Goal: Task Accomplishment & Management: Complete application form

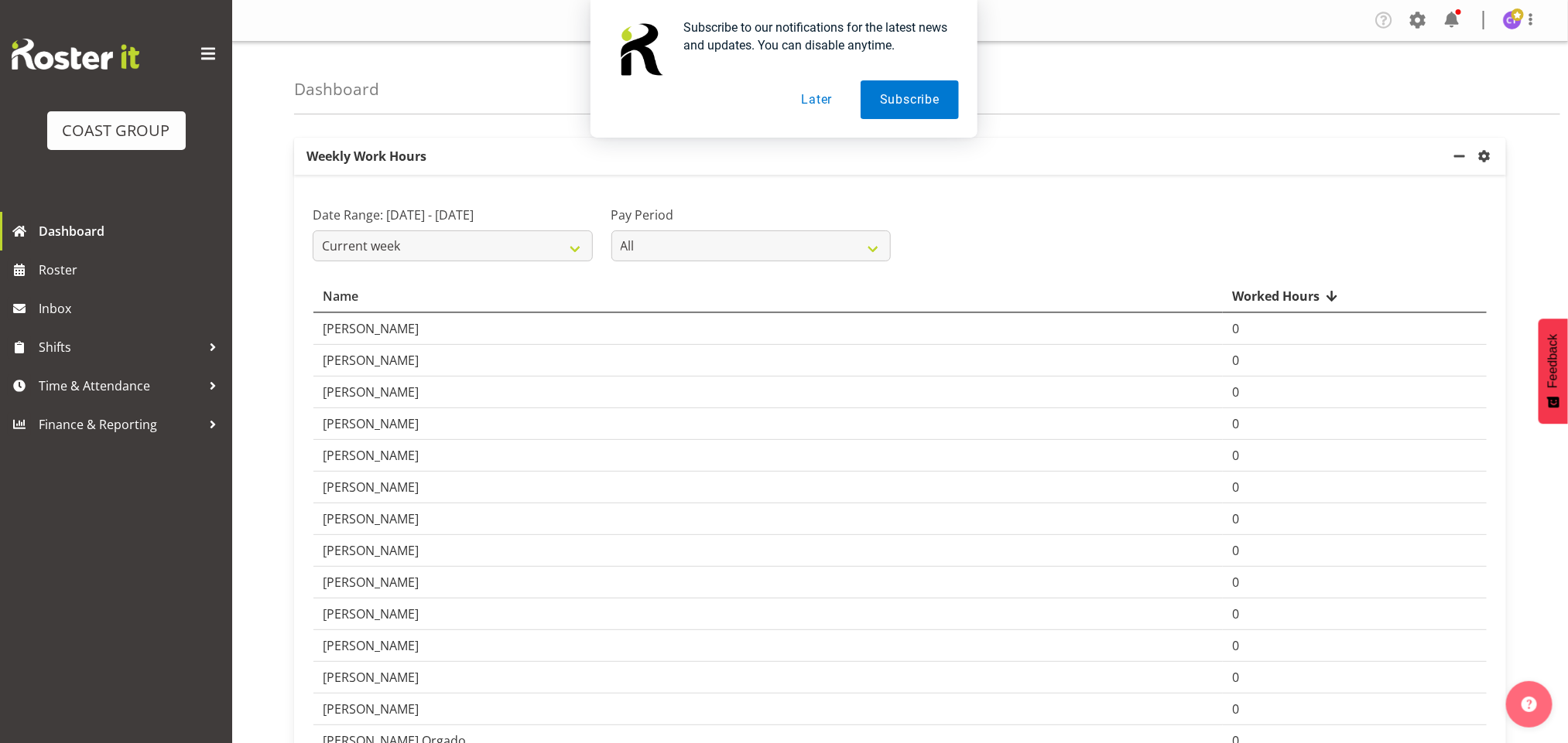
click at [951, 300] on th "Name" at bounding box center [768, 297] width 909 height 32
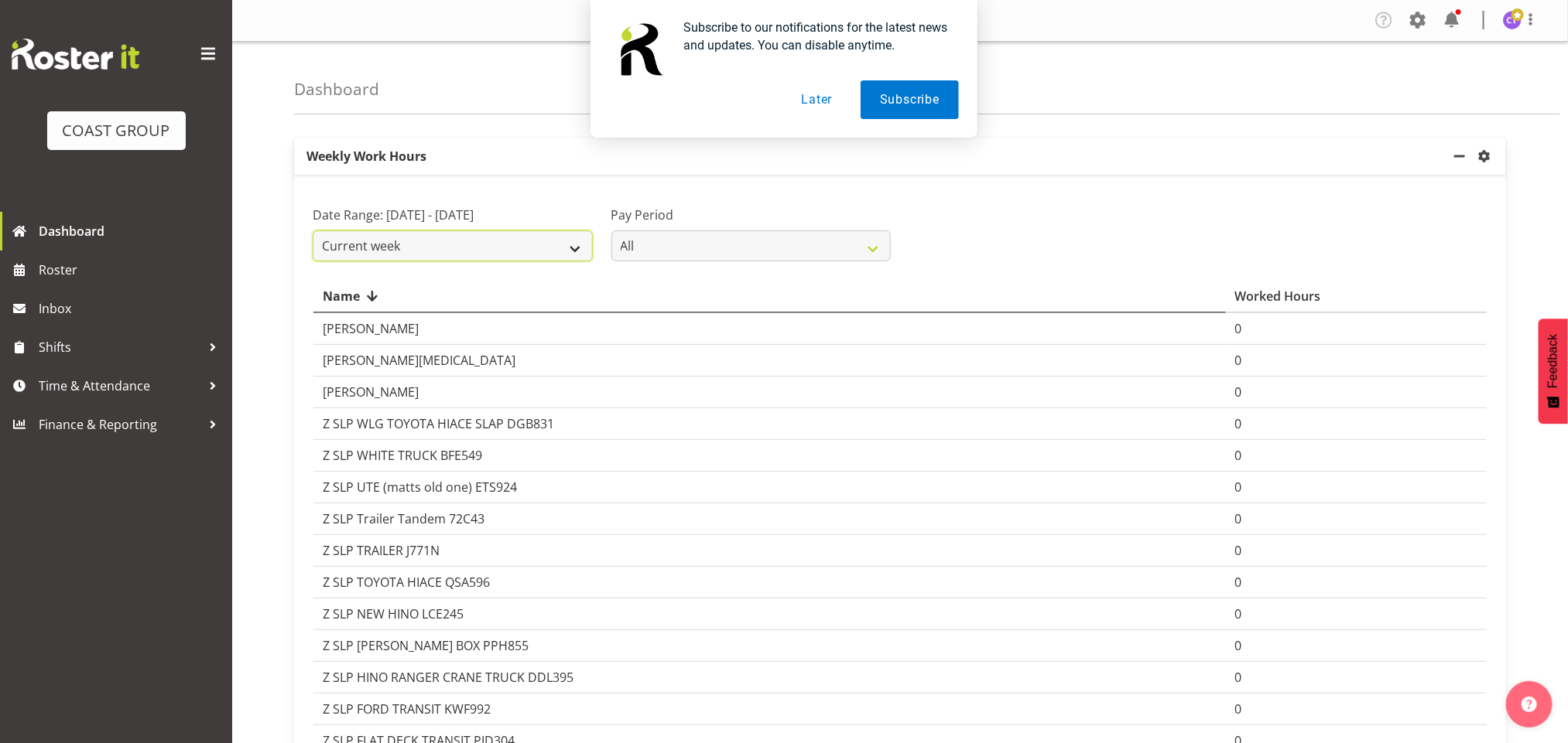
click at [548, 262] on select "Current week Last week Current Month Last Month Last 30 days" at bounding box center [452, 246] width 280 height 31
select select "last_week"
click at [312, 249] on select "Current week Last week Current Month Last Month Last 30 days" at bounding box center [452, 246] width 280 height 31
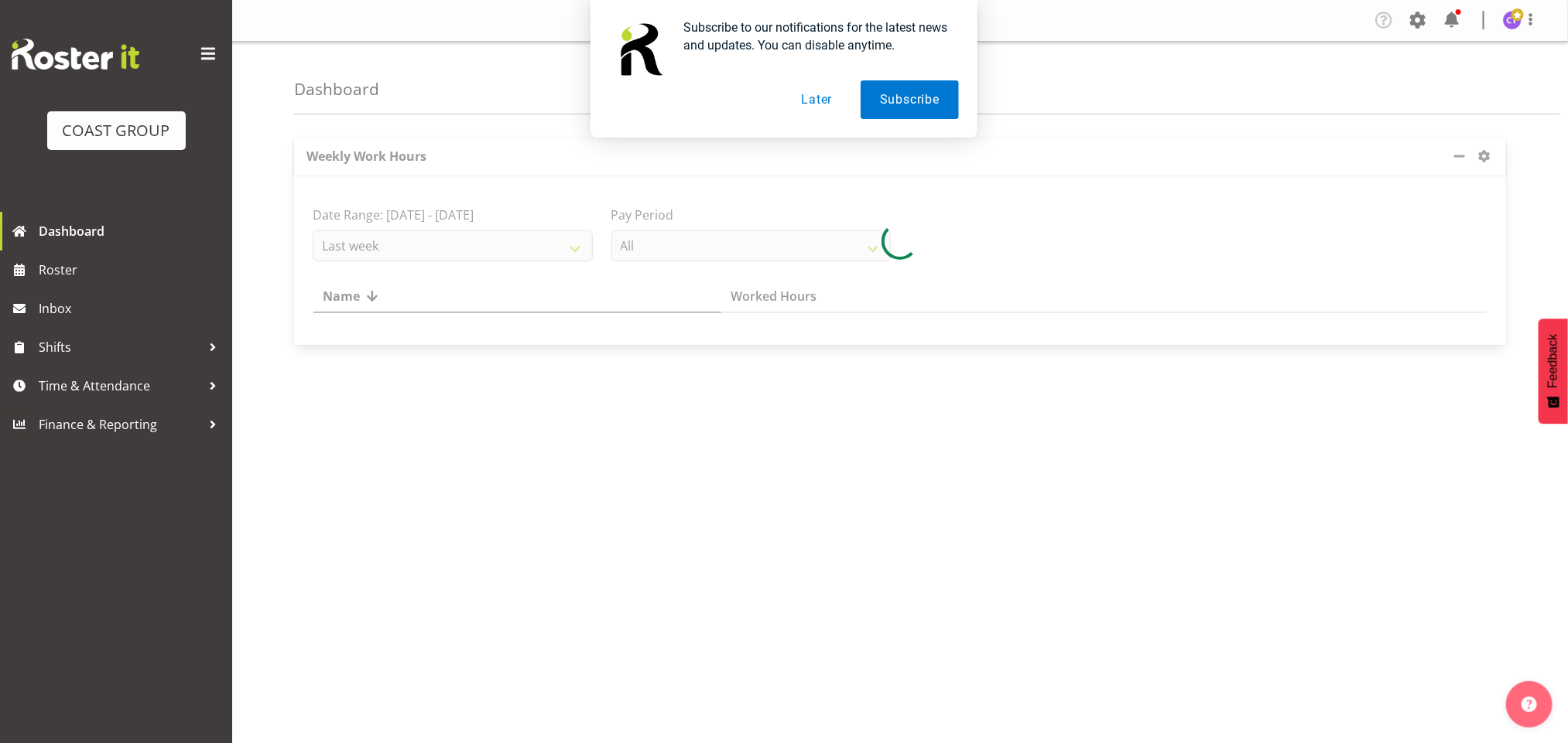
click at [813, 103] on button "Later" at bounding box center [816, 99] width 69 height 39
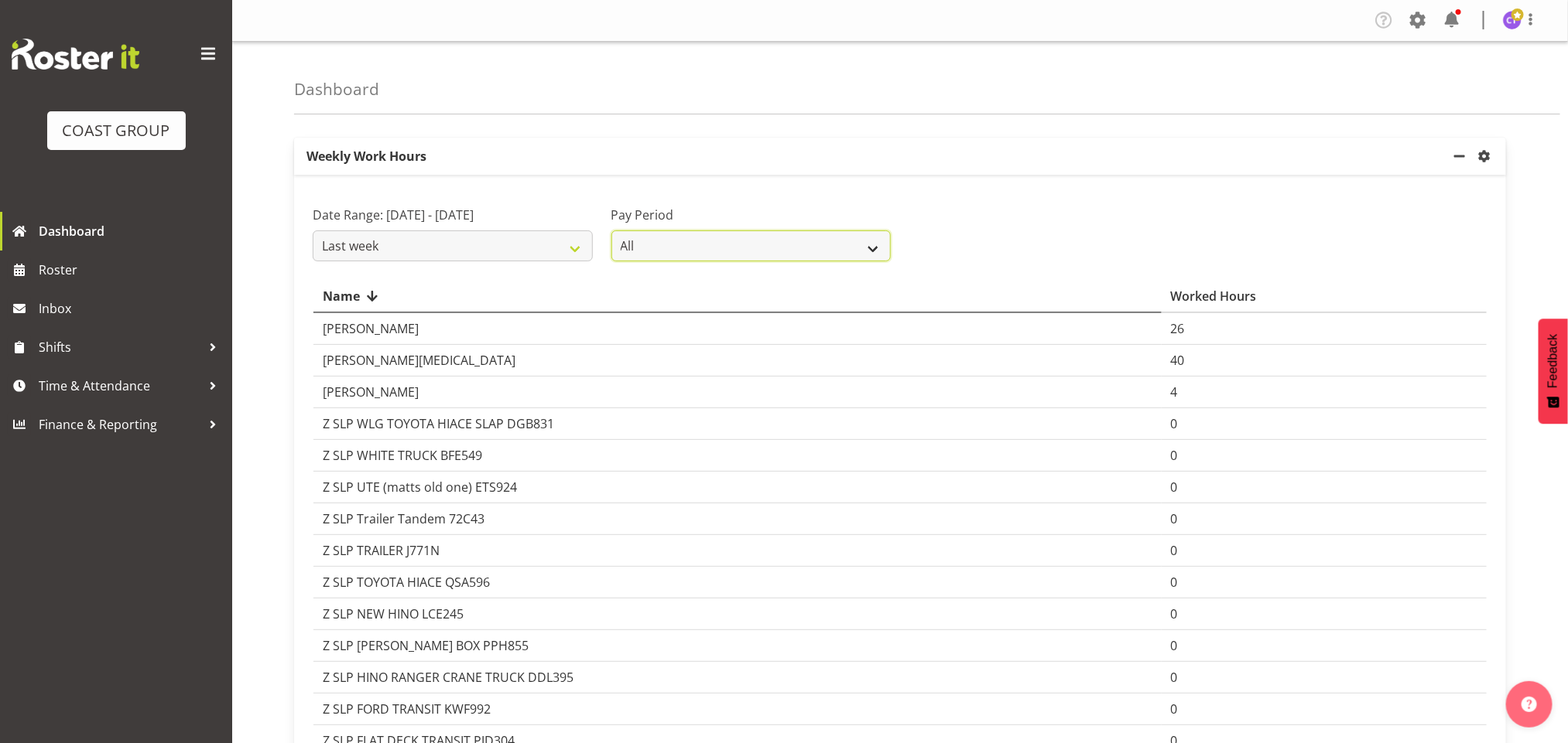
click at [879, 240] on select "All SLP LTD EHS LTD DW LTD VEHICLES Carlton Events Hamilton 120 Limited Welling…" at bounding box center [751, 246] width 280 height 31
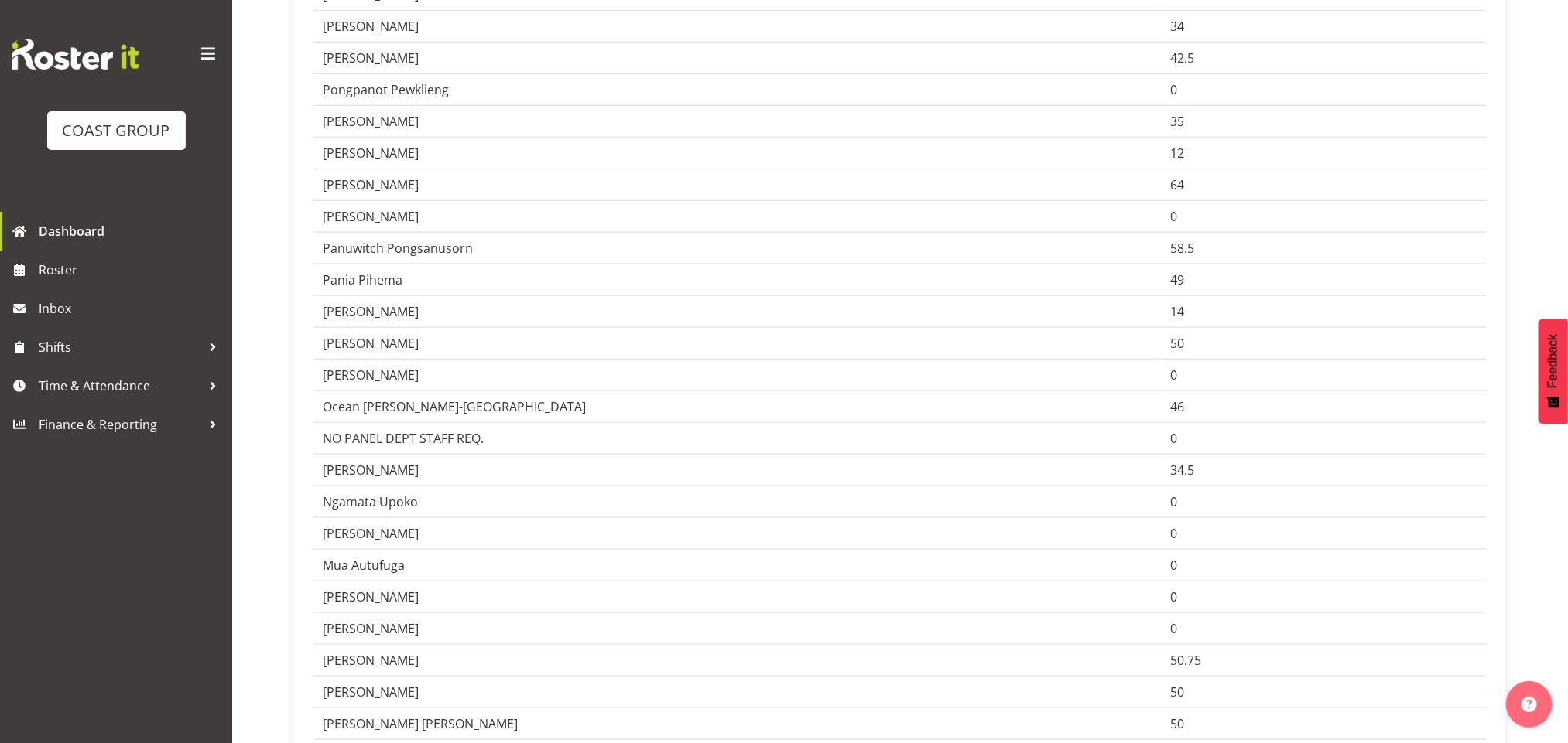
scroll to position [3934, 0]
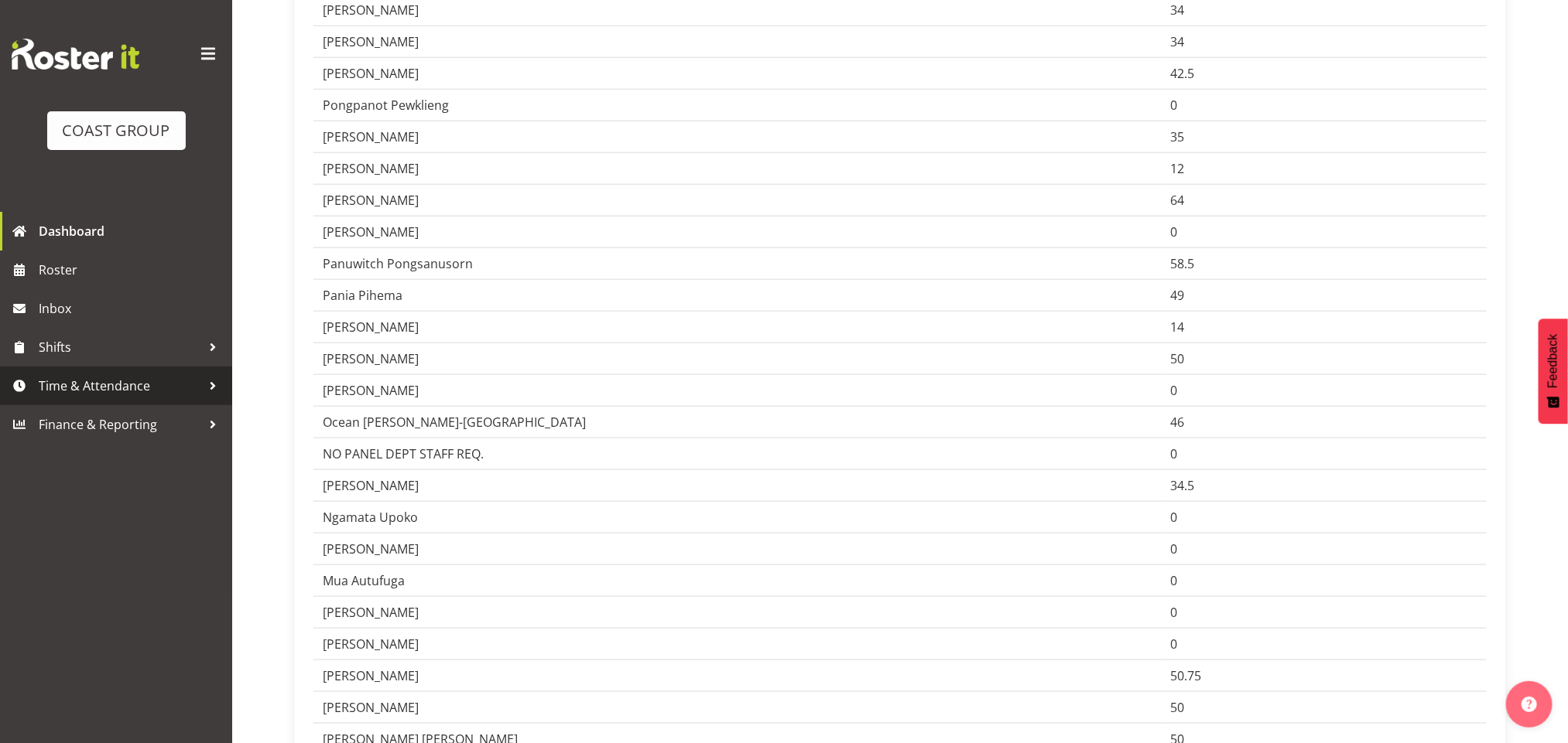
click at [174, 384] on span "Time & Attendance" at bounding box center [120, 386] width 163 height 23
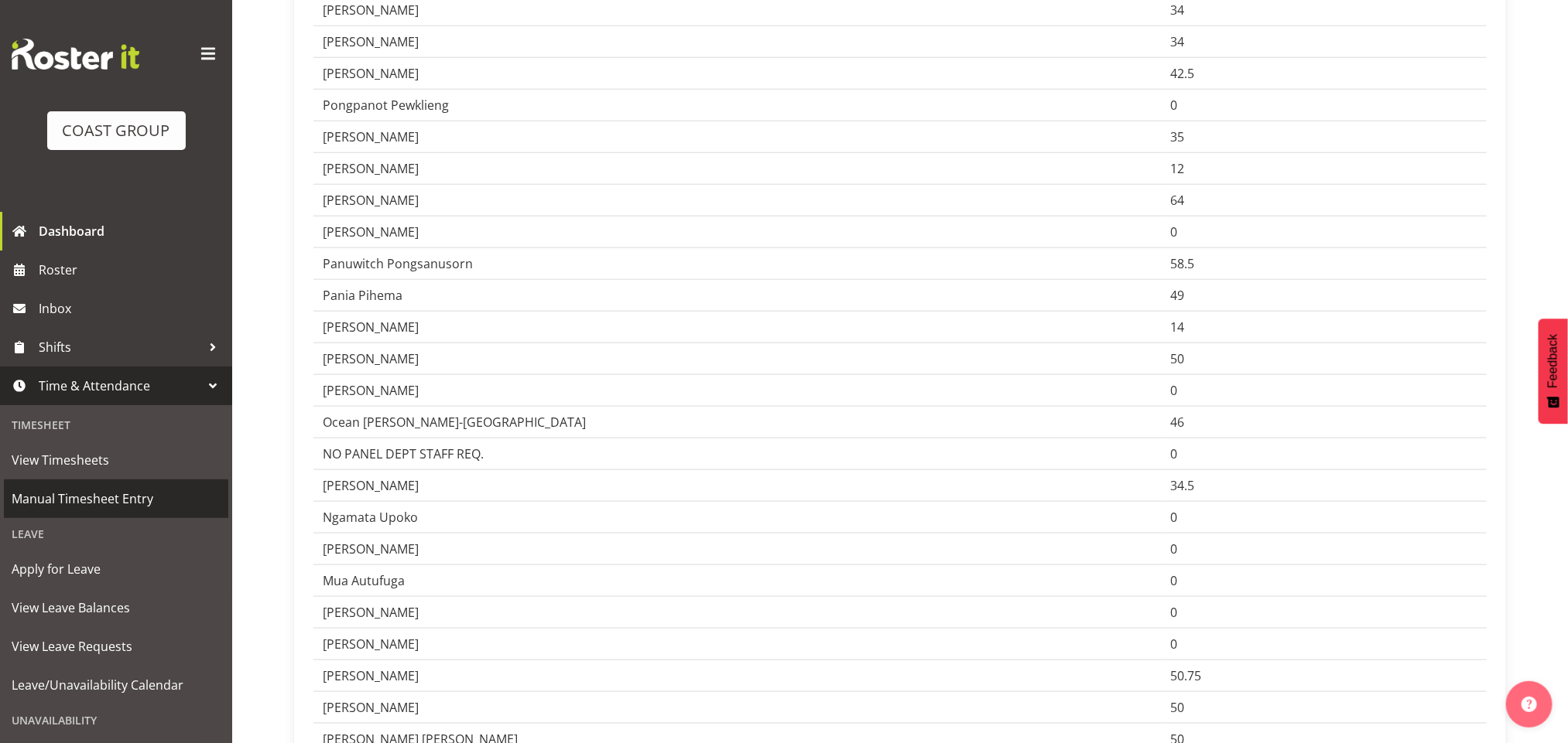
click at [104, 502] on span "Manual Timesheet Entry" at bounding box center [116, 499] width 209 height 23
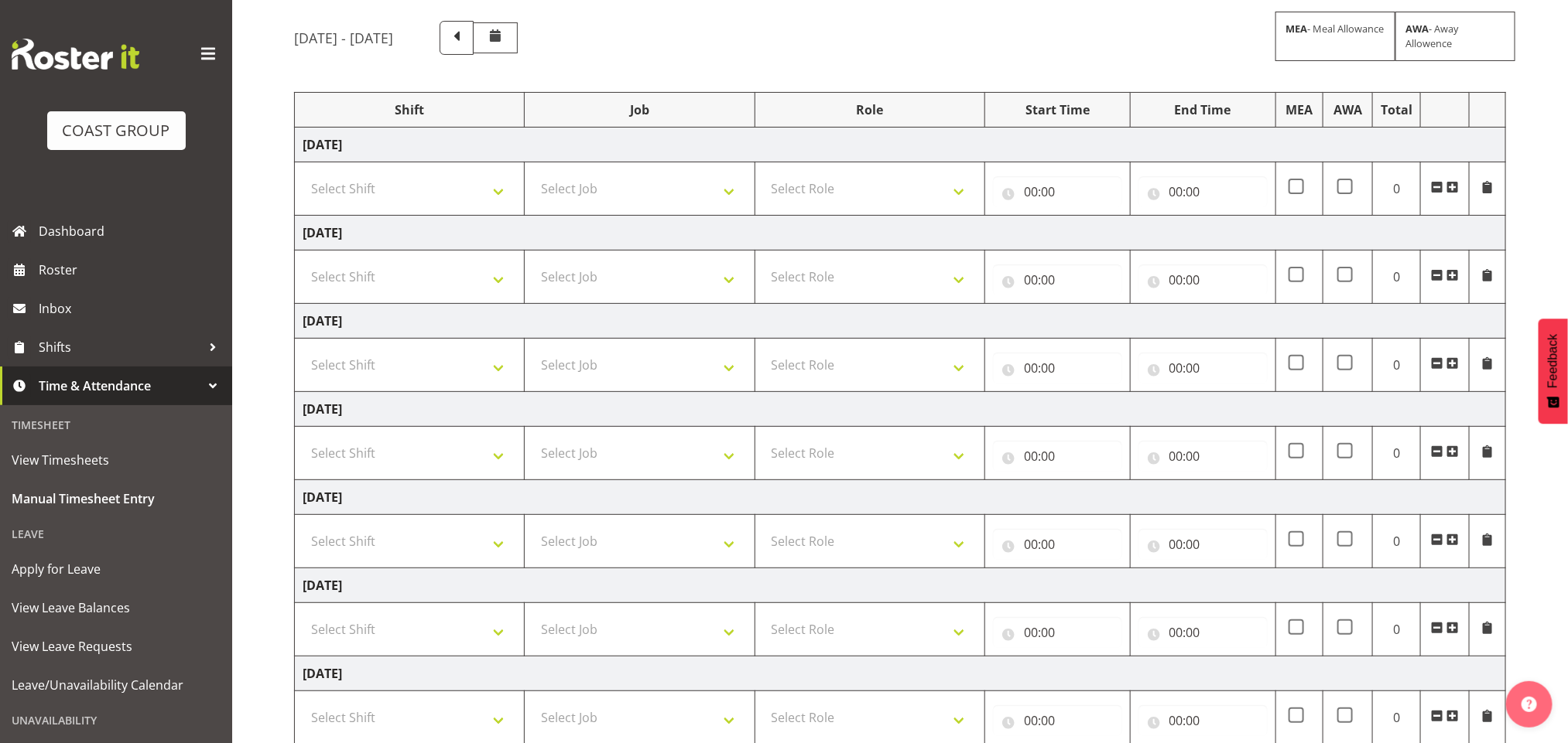
scroll to position [116, 0]
click at [467, 38] on span at bounding box center [456, 37] width 20 height 20
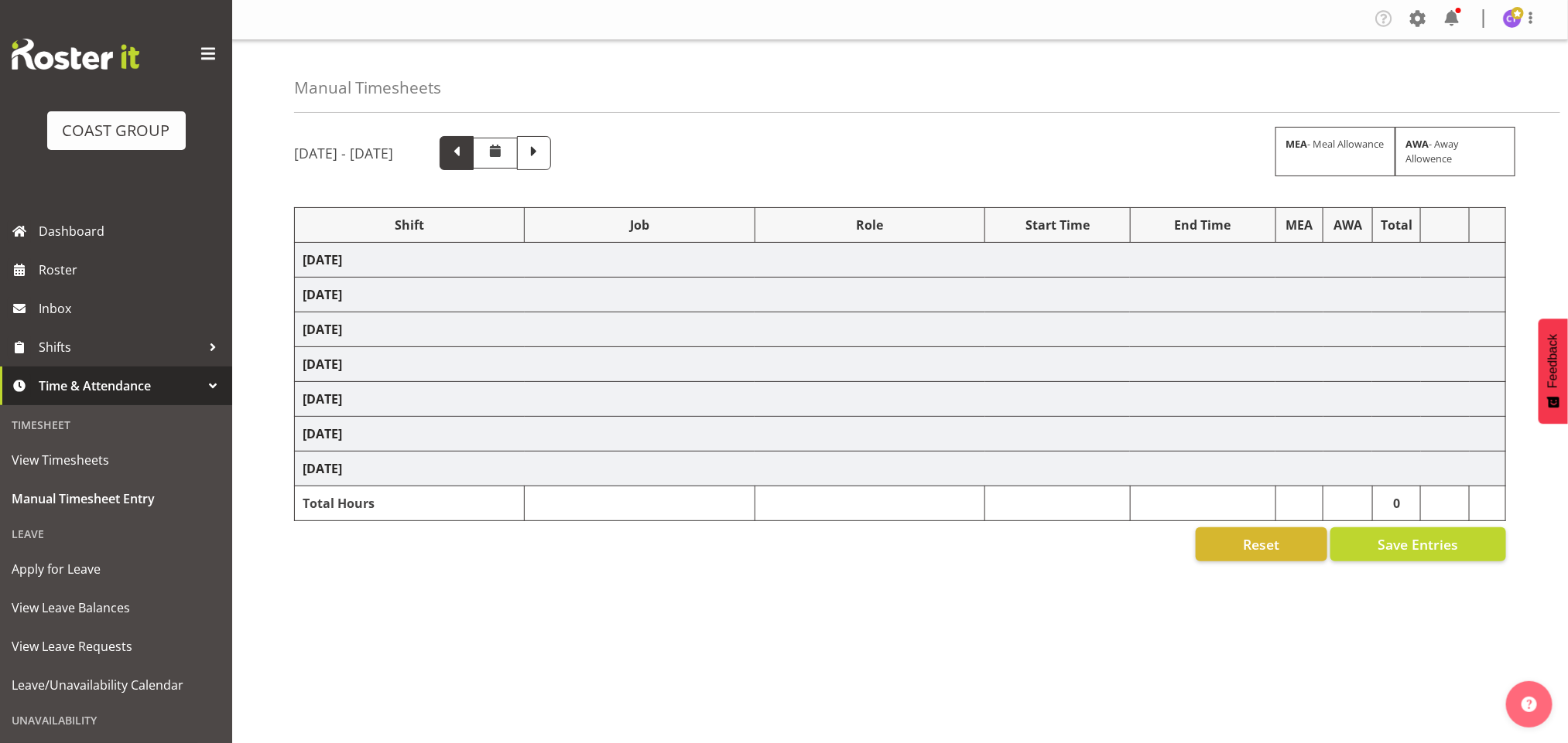
scroll to position [19, 0]
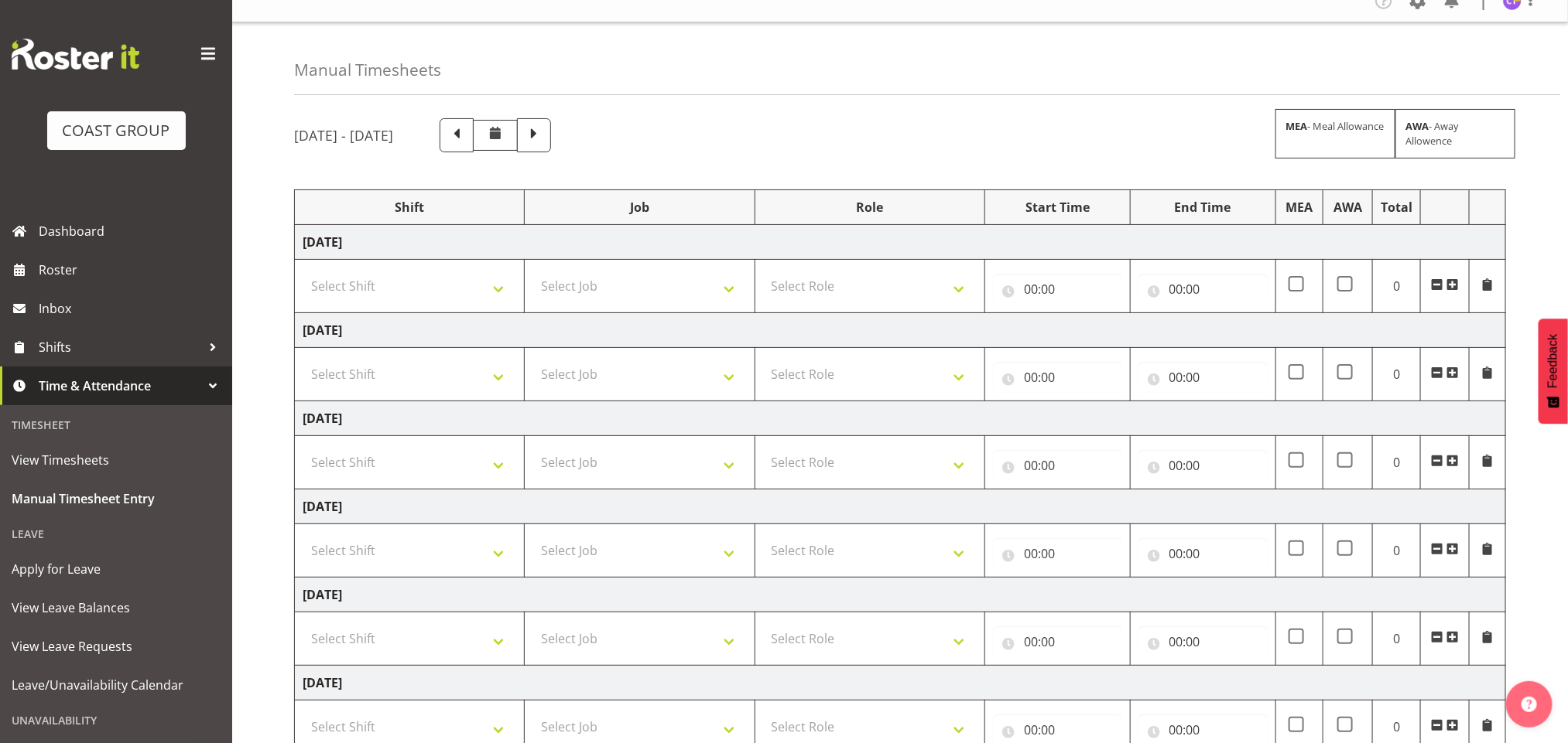
click at [196, 57] on span at bounding box center [209, 54] width 25 height 25
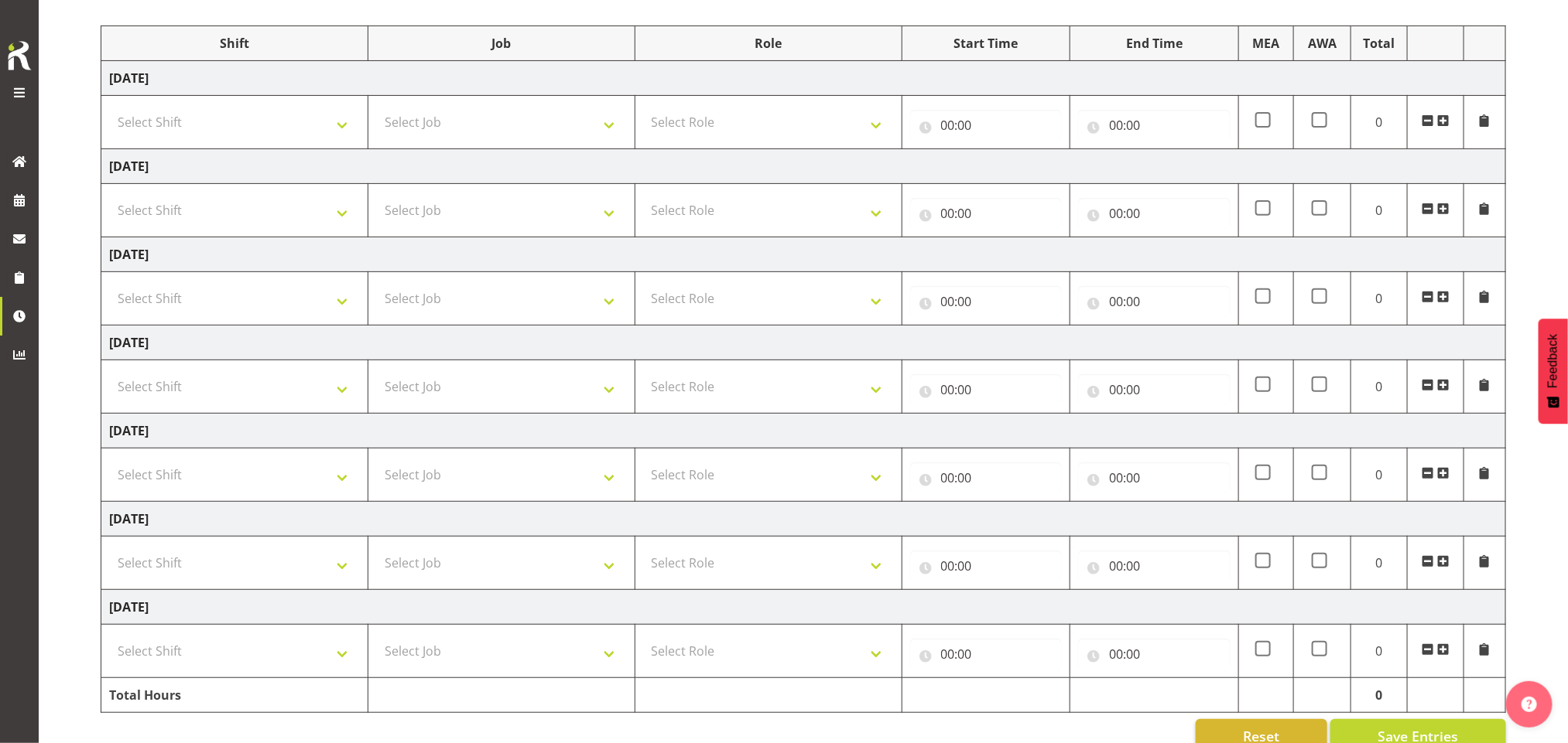
scroll to position [185, 0]
click at [298, 123] on select "Select Shift AKL SIGN ADMIN1 (LEAVE ALONE, DONT MAKE INACTIVE) DW ACCOUNT MANAG…" at bounding box center [234, 120] width 251 height 31
select select "16481"
click at [109, 106] on select "Select Shift AKL SIGN ADMIN1 (LEAVE ALONE, DONT MAKE INACTIVE) DW ACCOUNT MANAG…" at bounding box center [234, 120] width 251 height 31
click at [284, 226] on td "Select Shift AKL SIGN ADMIN1 (LEAVE ALONE, DONT MAKE INACTIVE) DW ACCOUNT MANAG…" at bounding box center [235, 208] width 267 height 53
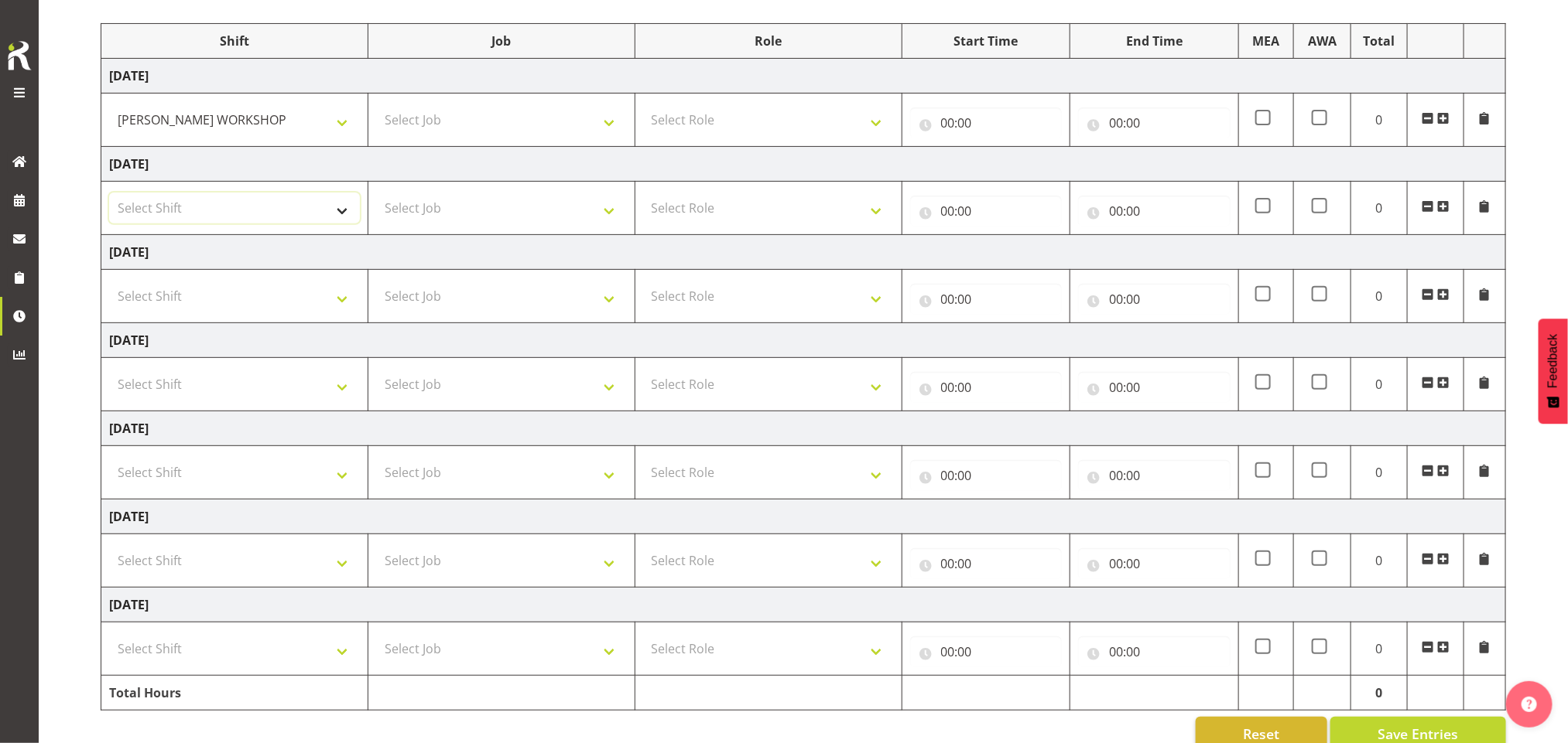
click at [265, 220] on select "Select Shift AKL SIGN ADMIN1 (LEAVE ALONE, DONT MAKE INACTIVE) DW ACCOUNT MANAG…" at bounding box center [234, 208] width 251 height 31
select select "16481"
click at [109, 195] on select "Select Shift AKL SIGN ADMIN1 (LEAVE ALONE, DONT MAKE INACTIVE) DW ACCOUNT MANAG…" at bounding box center [234, 208] width 251 height 31
click at [249, 291] on select "Select Shift AKL SIGN ADMIN1 (LEAVE ALONE, DONT MAKE INACTIVE) DW ACCOUNT MANAG…" at bounding box center [234, 296] width 251 height 31
select select "16481"
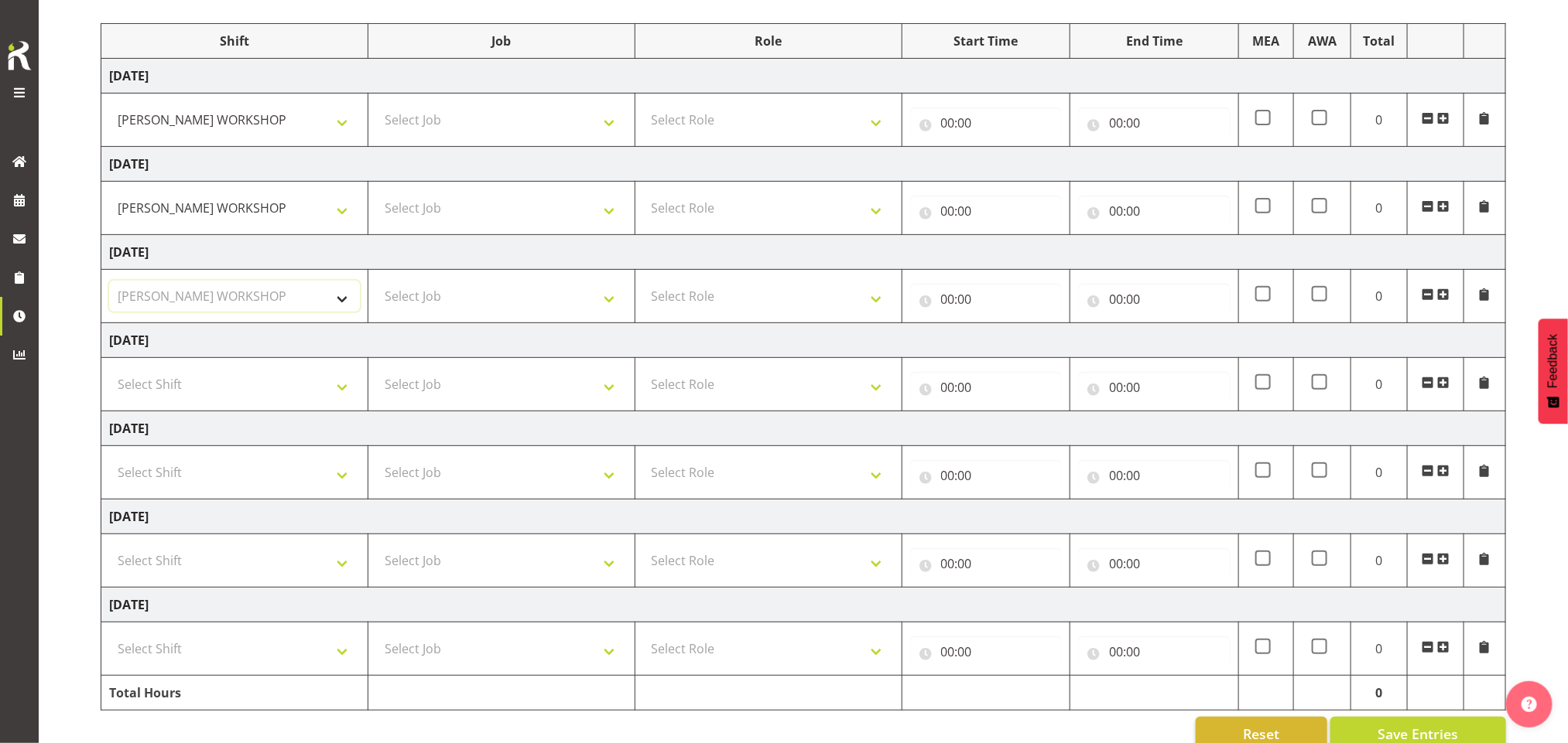
click at [109, 284] on select "Select Shift AKL SIGN ADMIN1 (LEAVE ALONE, DONT MAKE INACTIVE) DW ACCOUNT MANAG…" at bounding box center [234, 296] width 251 height 31
click at [291, 565] on select "Select Shift AKL SIGN ADMIN1 (LEAVE ALONE, DONT MAKE INACTIVE) DW ACCOUNT MANAG…" at bounding box center [234, 560] width 251 height 31
select select "16481"
click at [109, 550] on select "Select Shift AKL SIGN ADMIN1 (LEAVE ALONE, DONT MAKE INACTIVE) DW ACCOUNT MANAG…" at bounding box center [234, 560] width 251 height 31
click at [267, 665] on select "Select Shift AKL SIGN ADMIN1 (LEAVE ALONE, DONT MAKE INACTIVE) DW ACCOUNT MANAG…" at bounding box center [234, 649] width 251 height 31
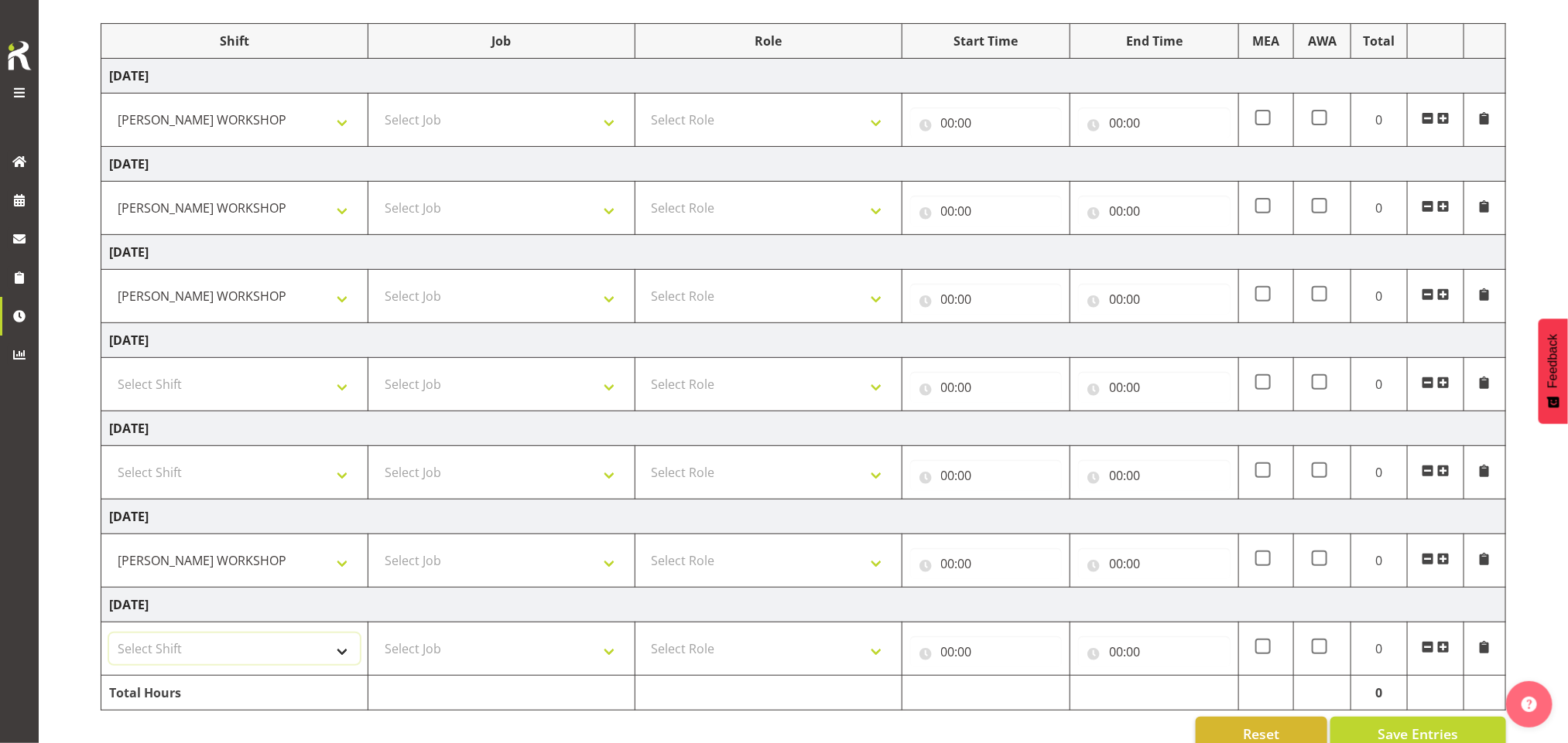
select select "16481"
click at [109, 639] on select "Select Shift AKL SIGN ADMIN1 (LEAVE ALONE, DONT MAKE INACTIVE) DW ACCOUNT MANAG…" at bounding box center [234, 649] width 251 height 31
click at [509, 126] on select "Select Job 1 Carlton Events 1 [PERSON_NAME][GEOGRAPHIC_DATA] 1 [PERSON_NAME][GE…" at bounding box center [501, 120] width 251 height 31
select select "9465"
click at [376, 106] on select "Select Job 1 Carlton Events 1 [PERSON_NAME][GEOGRAPHIC_DATA] 1 [PERSON_NAME][GE…" at bounding box center [501, 120] width 251 height 31
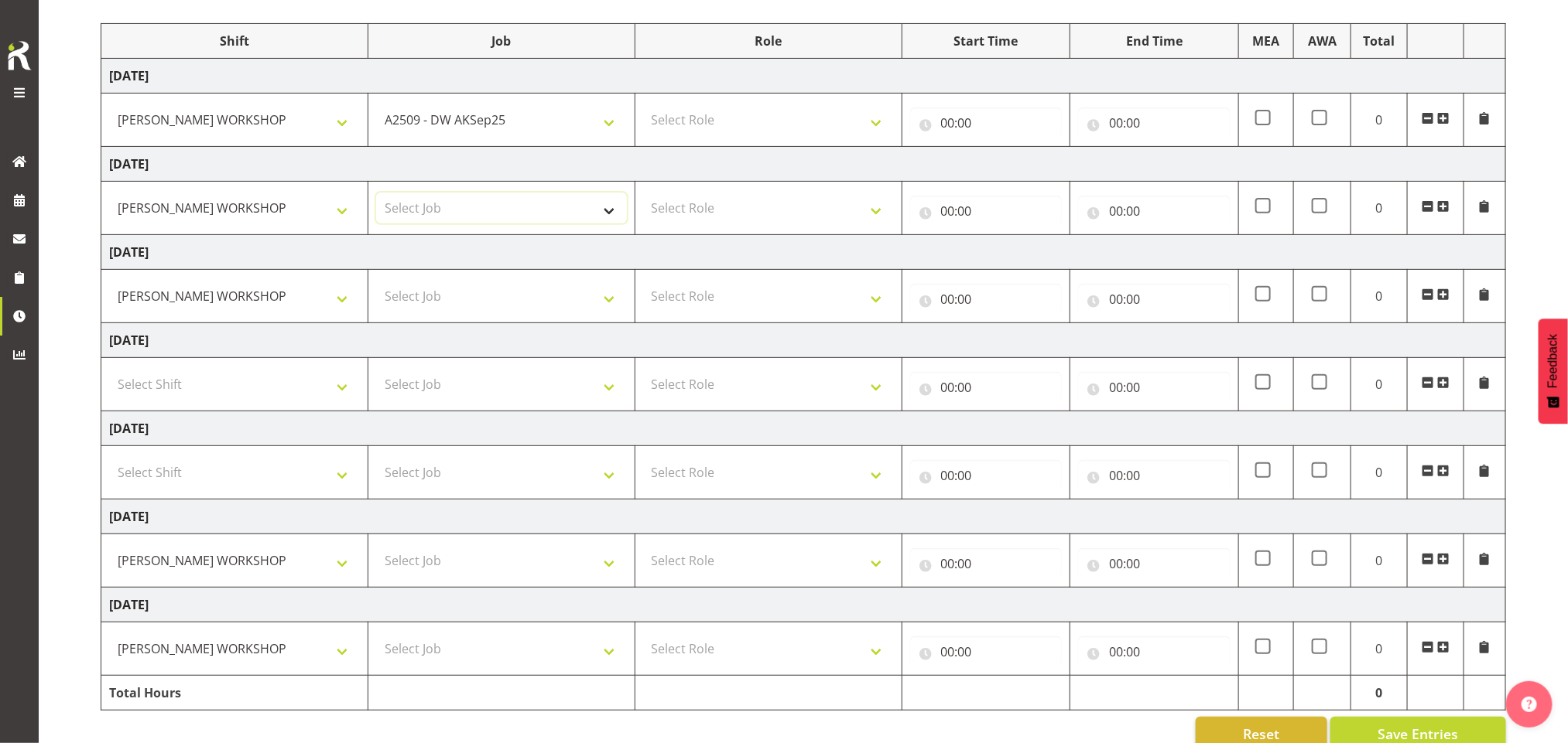
click at [513, 210] on select "Select Job 1 Carlton Events 1 [PERSON_NAME][GEOGRAPHIC_DATA] 1 [PERSON_NAME][GE…" at bounding box center [501, 208] width 251 height 31
select select "9465"
click at [376, 195] on select "Select Job 1 Carlton Events 1 [PERSON_NAME][GEOGRAPHIC_DATA] 1 [PERSON_NAME][GE…" at bounding box center [501, 208] width 251 height 31
click at [516, 298] on select "Select Job 1 Carlton Events 1 [PERSON_NAME][GEOGRAPHIC_DATA] 1 [PERSON_NAME][GE…" at bounding box center [501, 296] width 251 height 31
select select "9465"
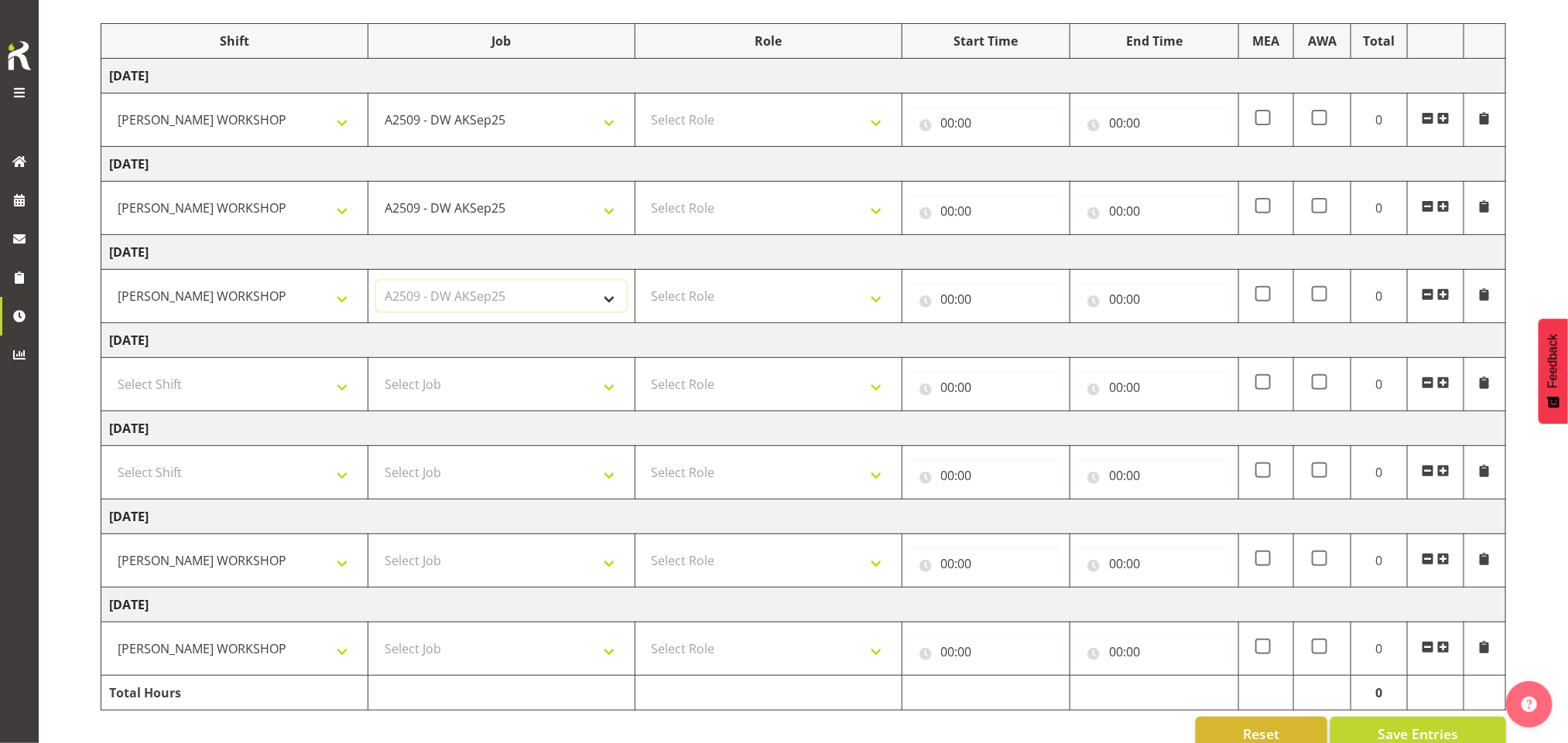
click at [376, 284] on select "Select Job 1 Carlton Events 1 [PERSON_NAME][GEOGRAPHIC_DATA] 1 [PERSON_NAME][GE…" at bounding box center [501, 296] width 251 height 31
click at [527, 576] on select "Select Job 1 Carlton Events 1 [PERSON_NAME][GEOGRAPHIC_DATA] 1 [PERSON_NAME][GE…" at bounding box center [501, 560] width 251 height 31
select select "9465"
click at [376, 550] on select "Select Job 1 Carlton Events 1 [PERSON_NAME][GEOGRAPHIC_DATA] 1 [PERSON_NAME][GE…" at bounding box center [501, 560] width 251 height 31
click at [517, 658] on select "Select Job 1 Carlton Events 1 [PERSON_NAME][GEOGRAPHIC_DATA] 1 [PERSON_NAME][GE…" at bounding box center [501, 649] width 251 height 31
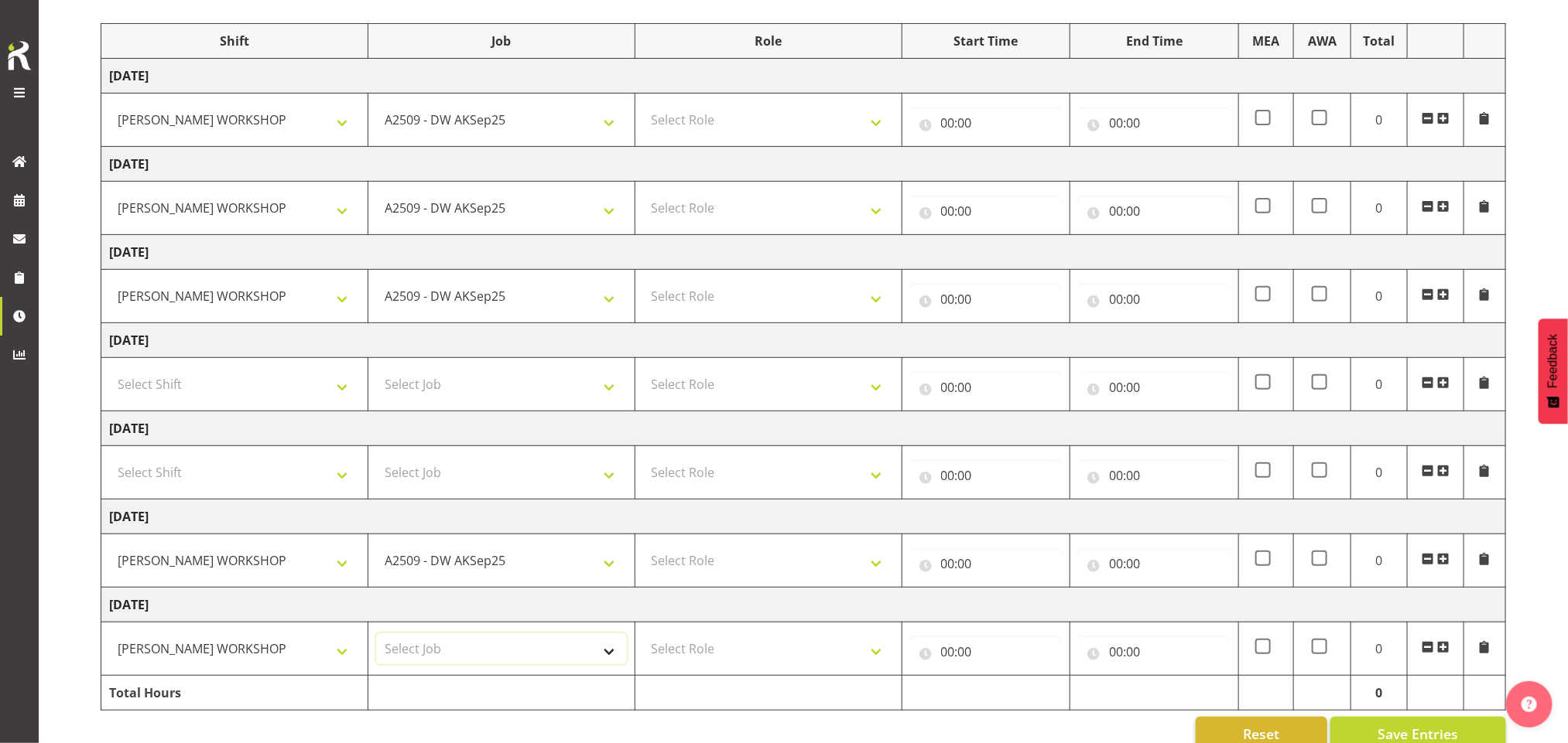
select select "9465"
click at [376, 639] on select "Select Job 1 Carlton Events 1 [PERSON_NAME][GEOGRAPHIC_DATA] 1 [PERSON_NAME][GE…" at bounding box center [501, 649] width 251 height 31
click at [767, 138] on td "Select Role INSTALLER DW" at bounding box center [768, 120] width 267 height 53
click at [761, 119] on select "Select Role INSTALLER DW" at bounding box center [769, 120] width 251 height 31
select select "219"
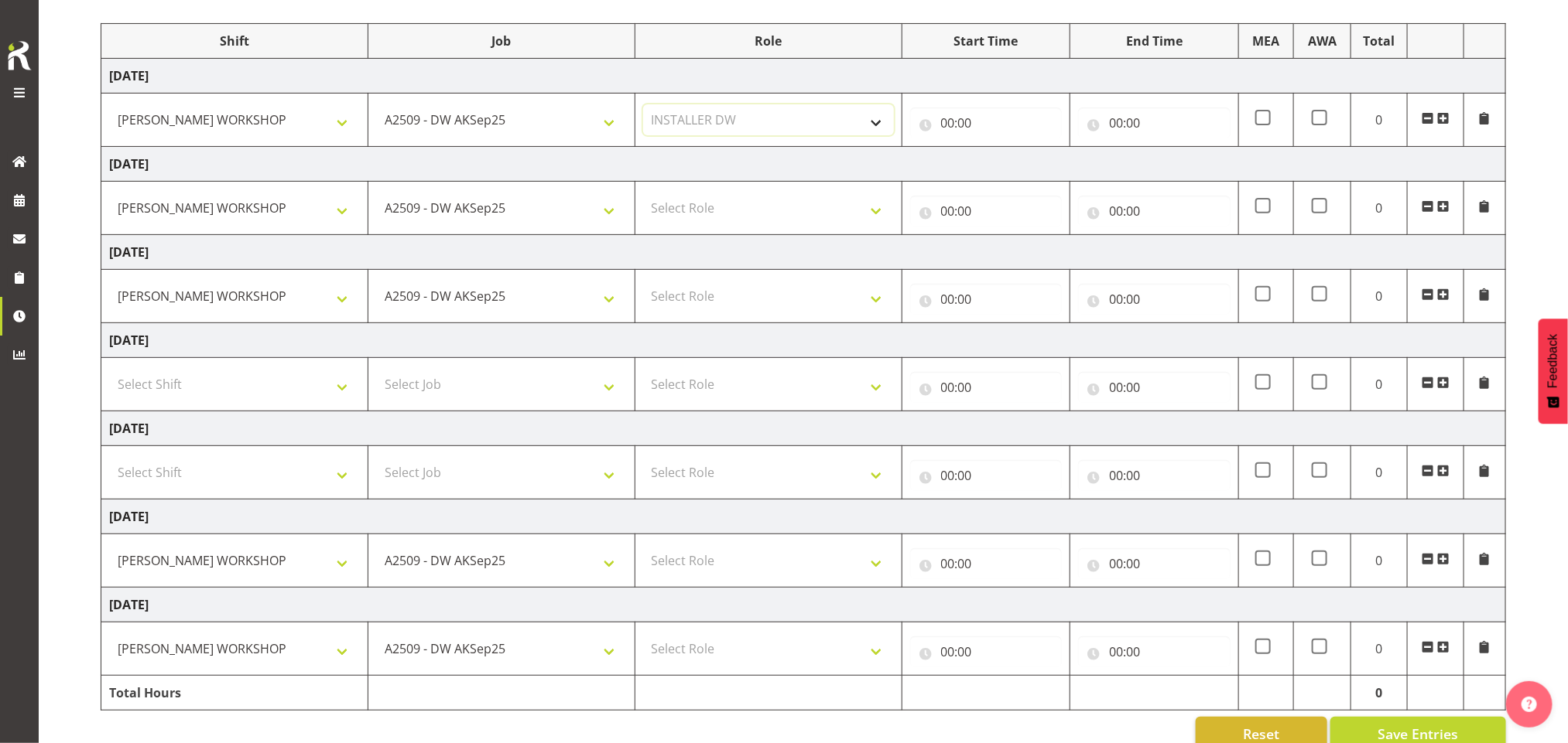
click at [644, 106] on select "Select Role INSTALLER DW" at bounding box center [769, 120] width 251 height 31
click at [771, 211] on select "Select Role INSTALLER DW" at bounding box center [769, 208] width 251 height 31
select select "219"
click at [644, 195] on select "Select Role INSTALLER DW" at bounding box center [769, 208] width 251 height 31
click at [779, 290] on select "Select Role INSTALLER DW" at bounding box center [769, 296] width 251 height 31
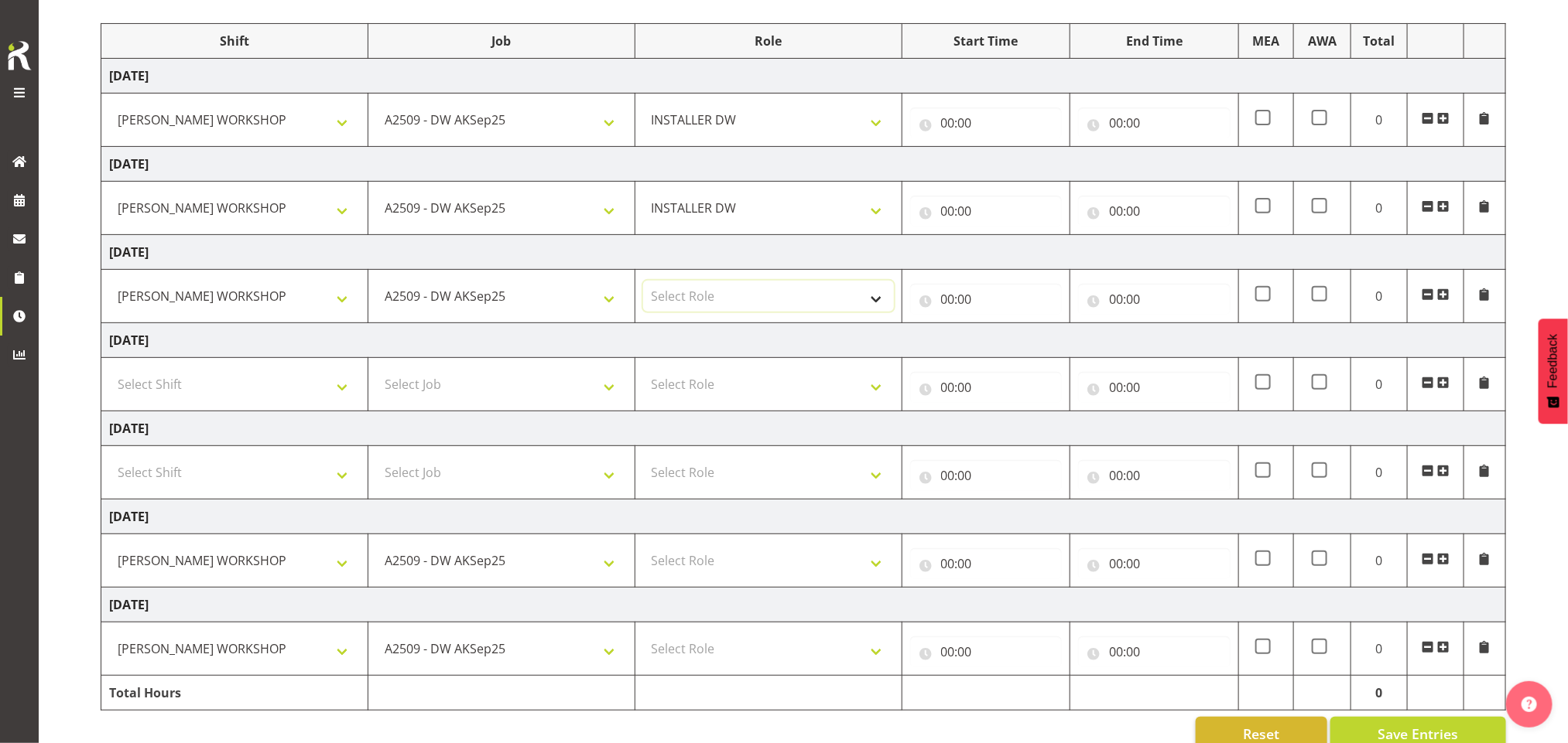
click at [779, 290] on select "Select Role INSTALLER DW" at bounding box center [769, 296] width 251 height 31
select select "219"
click at [644, 284] on select "Select Role INSTALLER DW" at bounding box center [769, 296] width 251 height 31
click at [786, 555] on select "Select Role INSTALLER DW" at bounding box center [769, 560] width 251 height 31
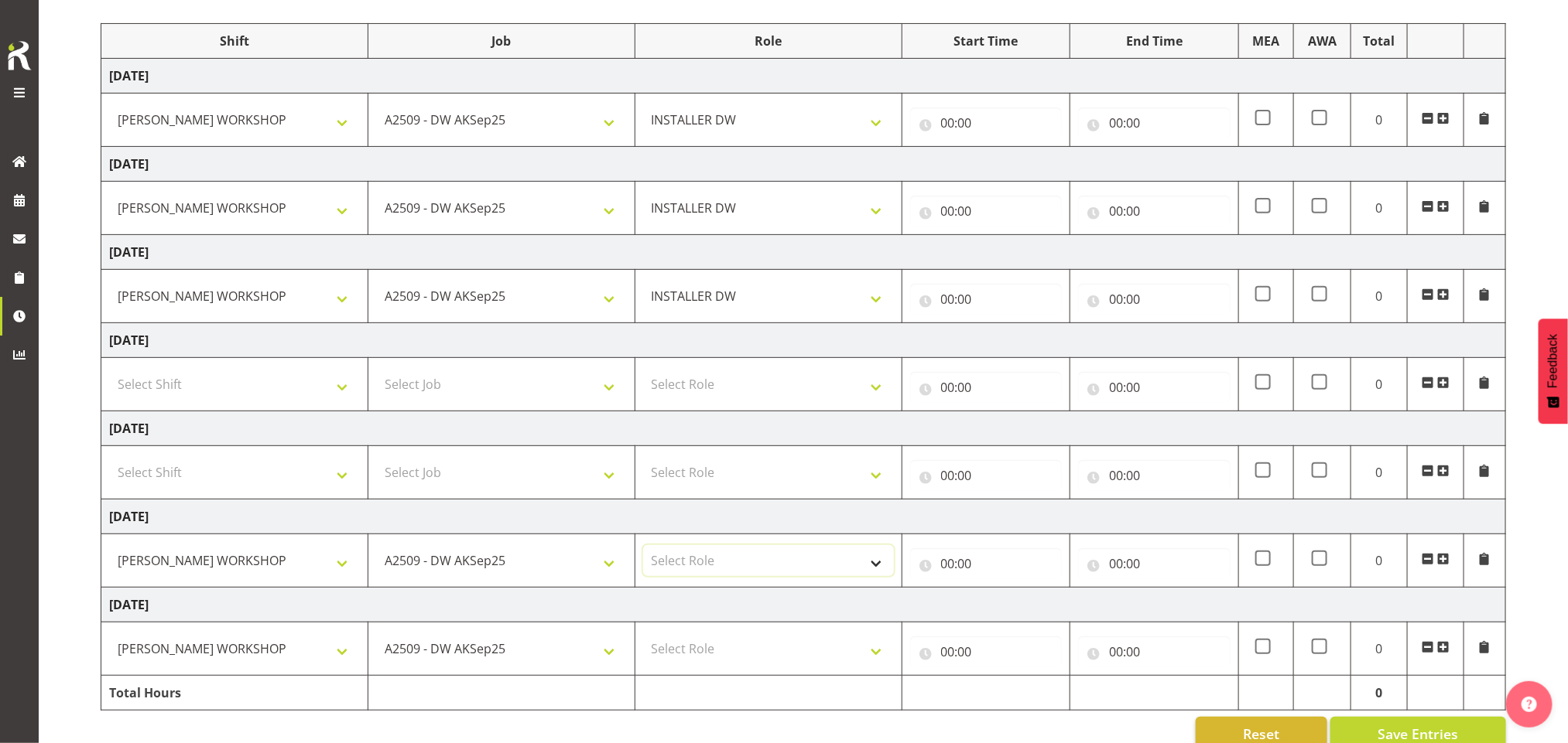
select select "219"
click at [644, 550] on select "Select Role INSTALLER DW" at bounding box center [769, 560] width 251 height 31
click at [795, 657] on select "Select Role INSTALLER DW" at bounding box center [769, 649] width 251 height 31
select select "219"
click at [644, 639] on select "Select Role INSTALLER DW" at bounding box center [769, 649] width 251 height 31
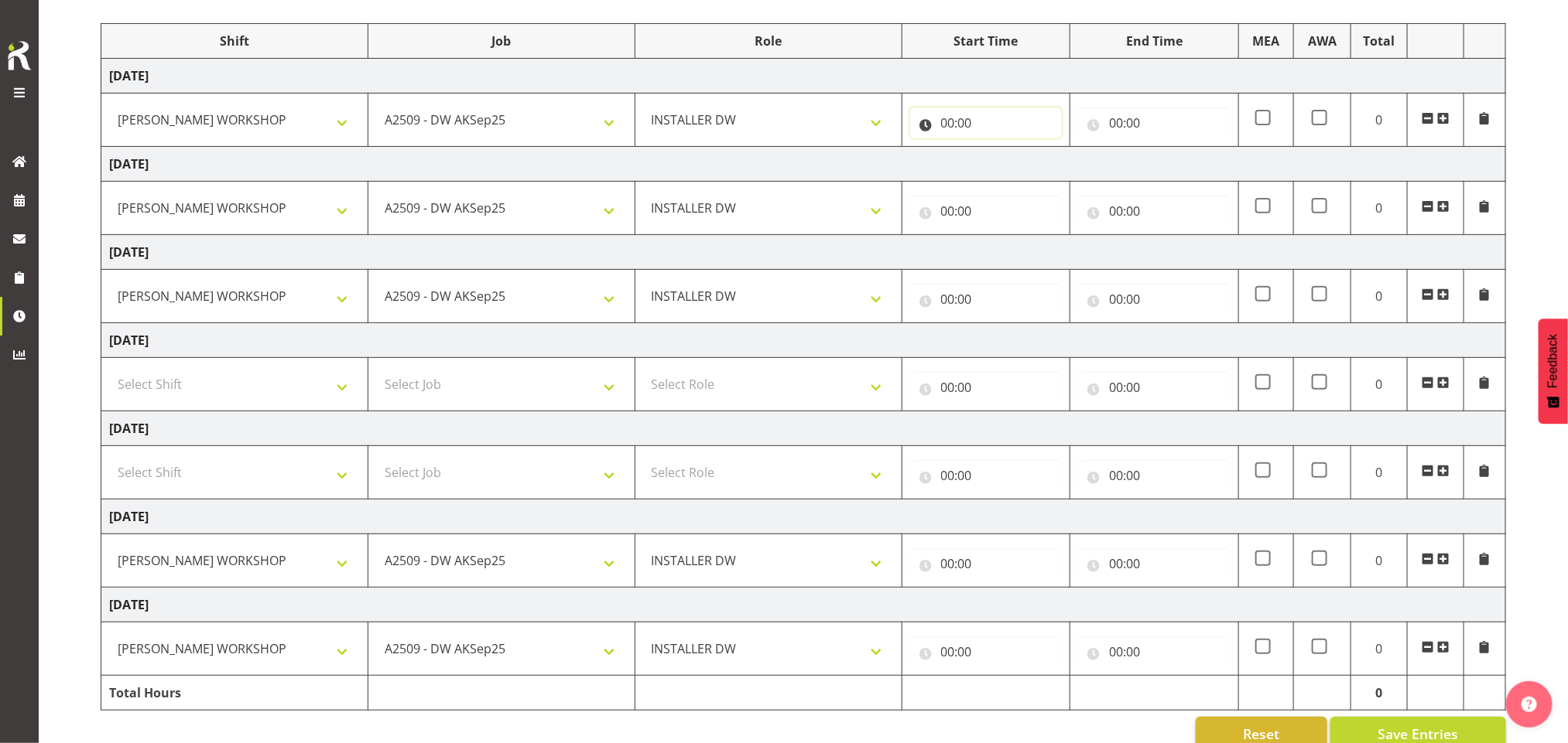
click at [946, 121] on input "00:00" at bounding box center [986, 123] width 152 height 31
click at [1008, 169] on select "00 01 02 03 04 05 06 07 08 09 10 11 12 13 14 15 16 17 18 19 20 21 22 23" at bounding box center [1015, 163] width 35 height 31
select select "6"
click at [998, 149] on select "00 01 02 03 04 05 06 07 08 09 10 11 12 13 14 15 16 17 18 19 20 21 22 23" at bounding box center [1015, 163] width 35 height 31
type input "06:00"
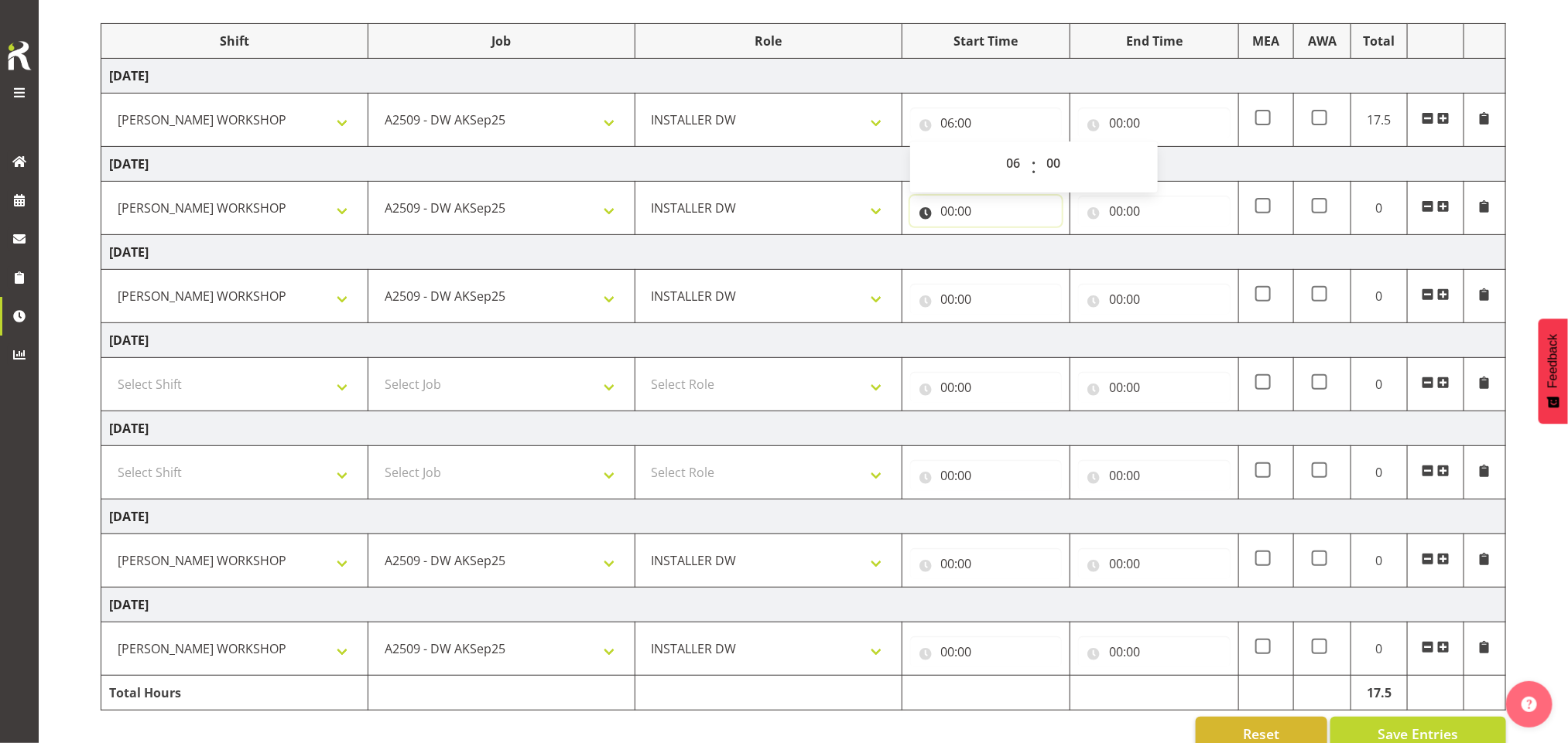
click at [965, 212] on input "00:00" at bounding box center [986, 211] width 152 height 31
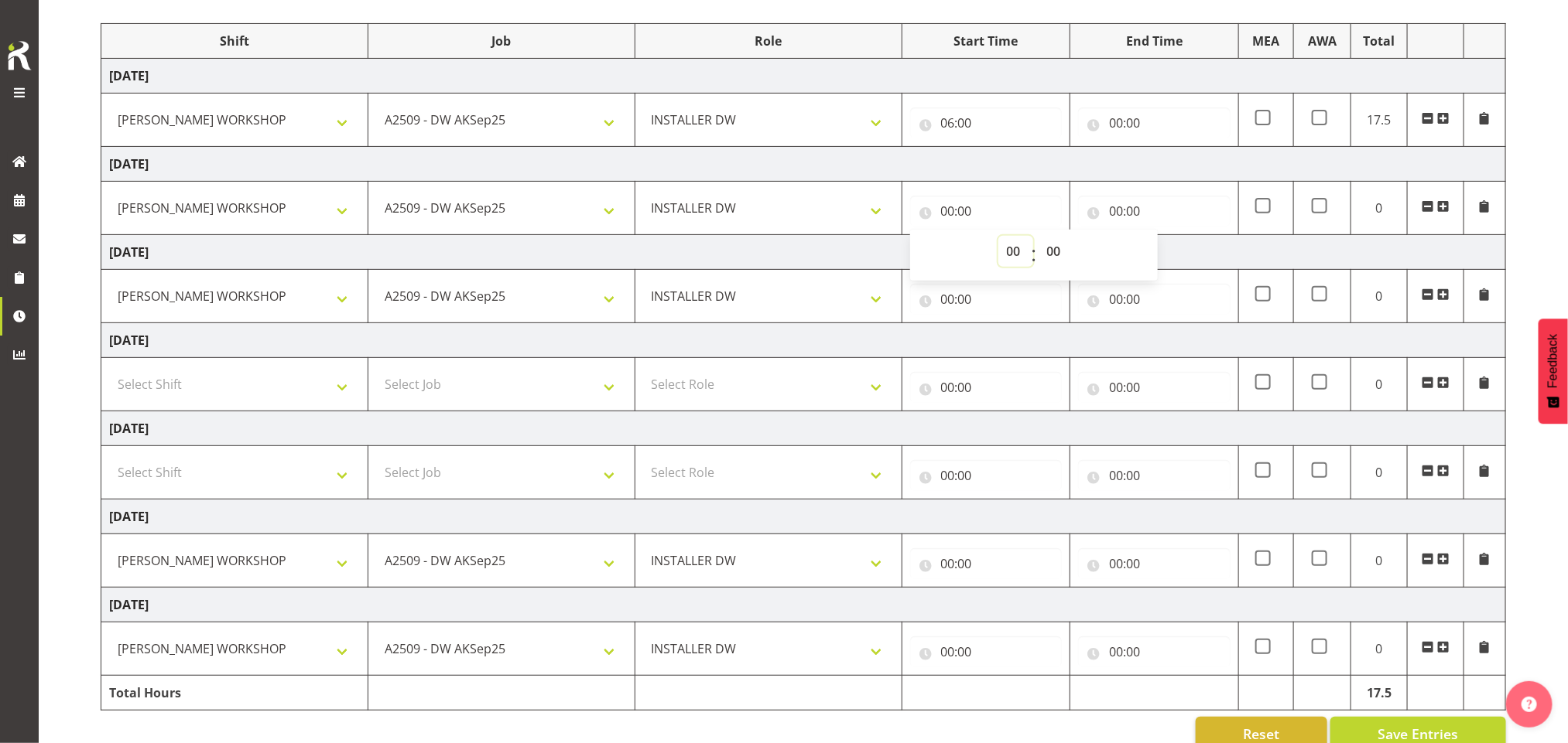
click at [1020, 251] on select "00 01 02 03 04 05 06 07 08 09 10 11 12 13 14 15 16 17 18 19 20 21 22 23" at bounding box center [1015, 251] width 35 height 31
select select "6"
click at [998, 238] on select "00 01 02 03 04 05 06 07 08 09 10 11 12 13 14 15 16 17 18 19 20 21 22 23" at bounding box center [1015, 251] width 35 height 31
type input "06:00"
click at [965, 297] on input "00:00" at bounding box center [986, 300] width 152 height 31
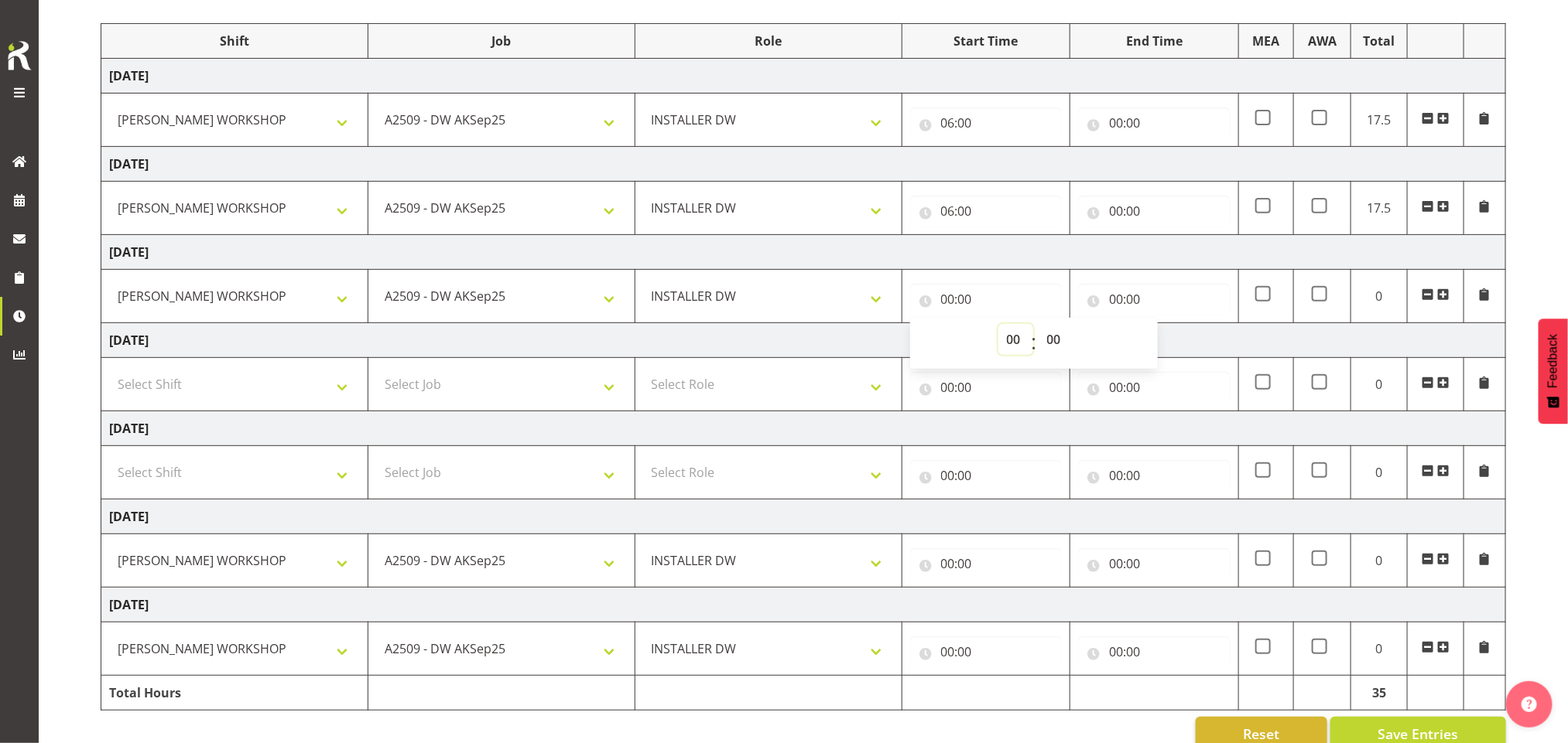
click at [1015, 336] on select "00 01 02 03 04 05 06 07 08 09 10 11 12 13 14 15 16 17 18 19 20 21 22 23" at bounding box center [1015, 339] width 35 height 31
select select "6"
click at [998, 327] on select "00 01 02 03 04 05 06 07 08 09 10 11 12 13 14 15 16 17 18 19 20 21 22 23" at bounding box center [1015, 339] width 35 height 31
type input "06:00"
click at [1052, 344] on select "00 01 02 03 04 05 06 07 08 09 10 11 12 13 14 15 16 17 18 19 20 21 22 23 24 25 2…" at bounding box center [1056, 339] width 35 height 31
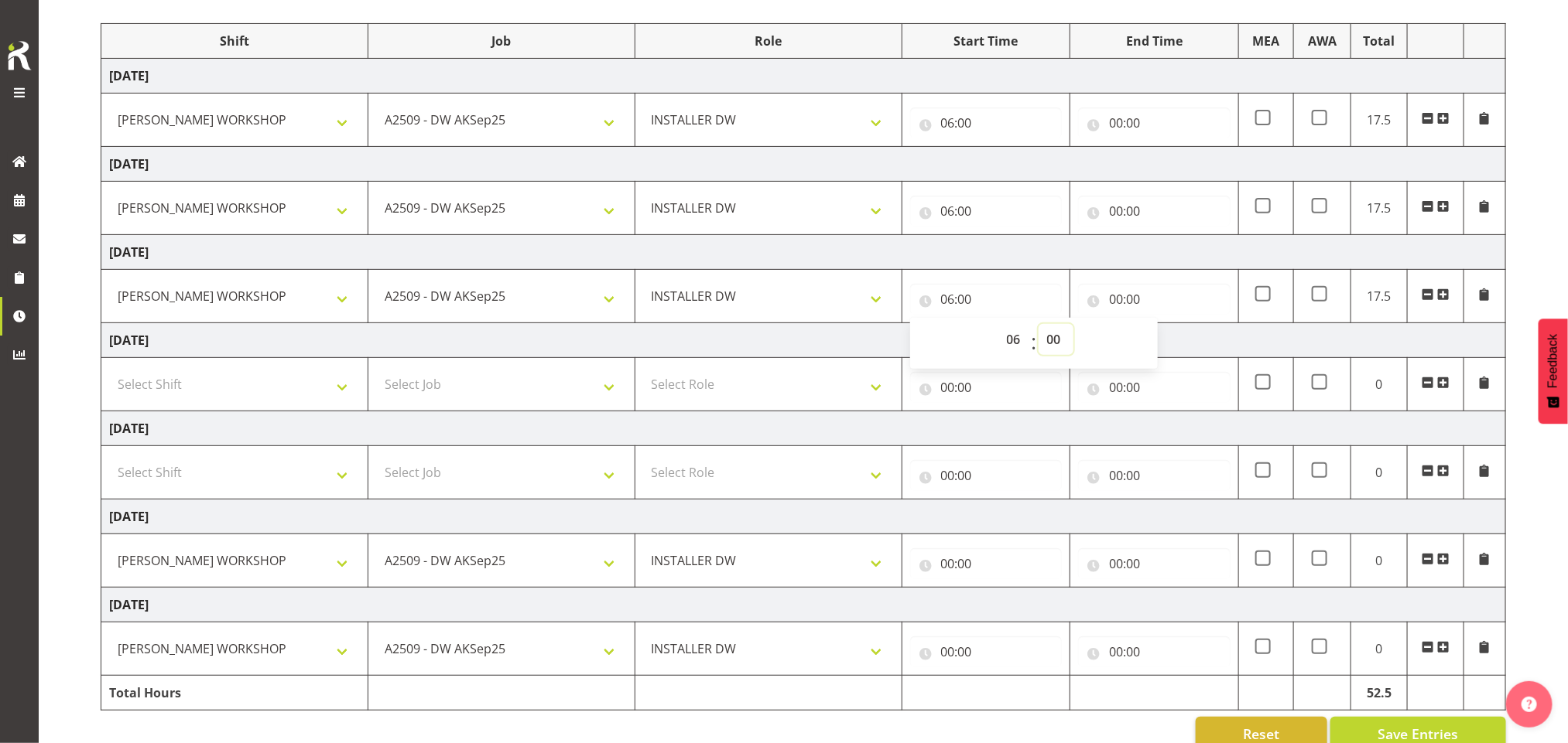
select select "30"
click at [1039, 327] on select "00 01 02 03 04 05 06 07 08 09 10 11 12 13 14 15 16 17 18 19 20 21 22 23 24 25 2…" at bounding box center [1056, 339] width 35 height 31
type input "06:30"
click at [1111, 300] on input "00:00" at bounding box center [1154, 300] width 152 height 31
click at [1185, 345] on select "00 01 02 03 04 05 06 07 08 09 10 11 12 13 14 15 16 17 18 19 20 21 22 23" at bounding box center [1184, 339] width 35 height 31
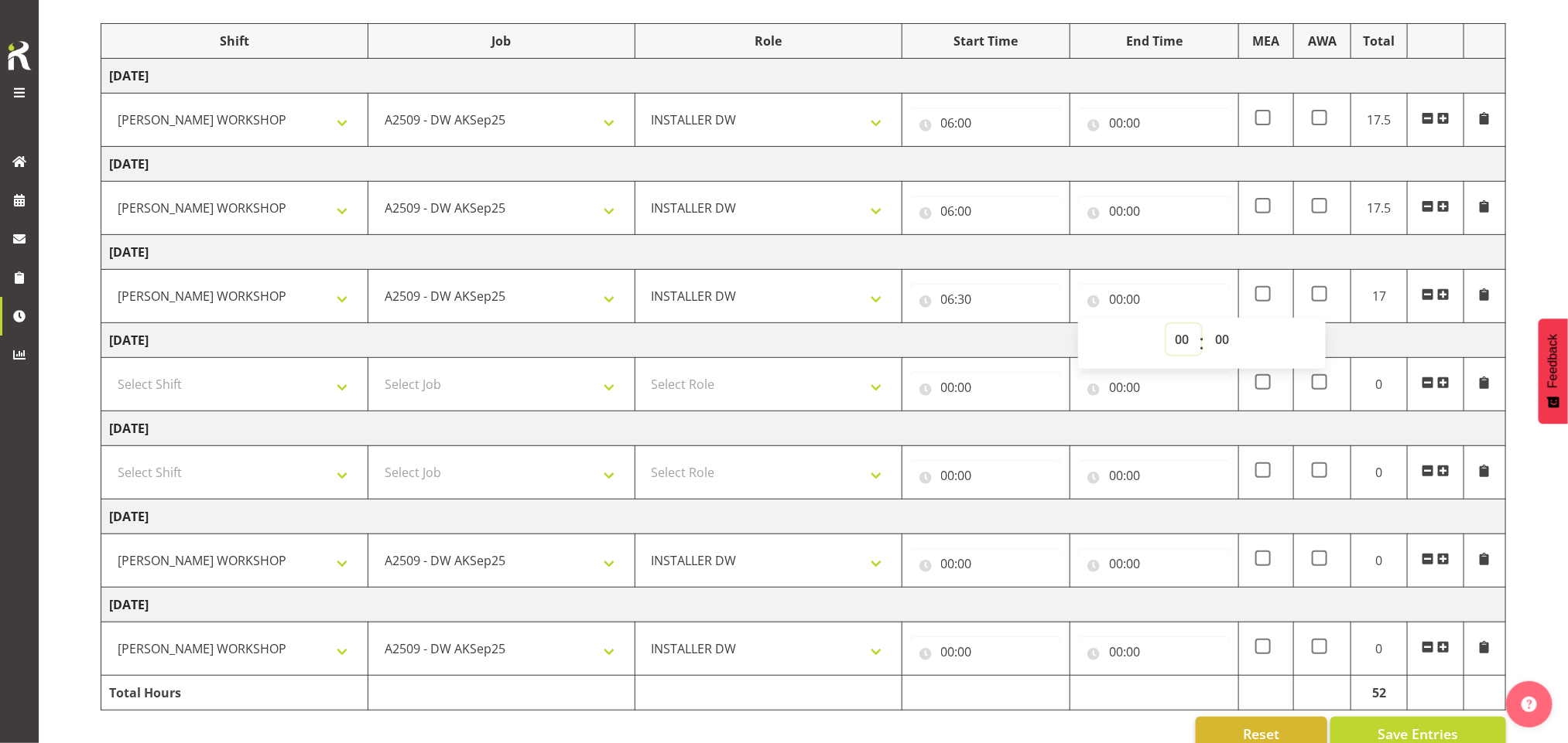
select select "15"
click at [1167, 327] on select "00 01 02 03 04 05 06 07 08 09 10 11 12 13 14 15 16 17 18 19 20 21 22 23" at bounding box center [1184, 339] width 35 height 31
type input "15:00"
click at [1122, 212] on input "00:00" at bounding box center [1154, 211] width 152 height 31
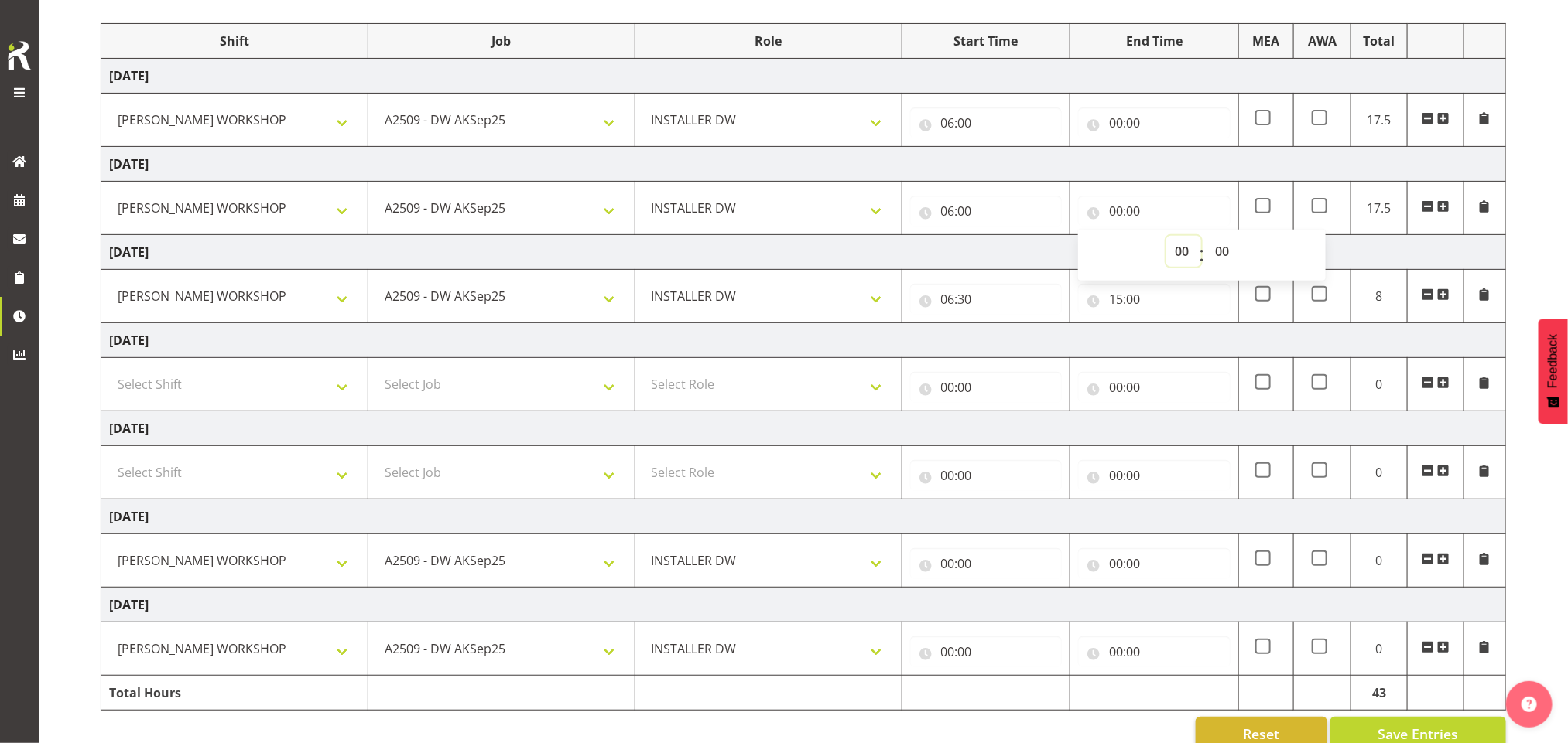
click at [1176, 248] on select "00 01 02 03 04 05 06 07 08 09 10 11 12 13 14 15 16 17 18 19 20 21 22 23" at bounding box center [1184, 251] width 35 height 31
select select "16"
click at [1167, 238] on select "00 01 02 03 04 05 06 07 08 09 10 11 12 13 14 15 16 17 18 19 20 21 22 23" at bounding box center [1184, 251] width 35 height 31
type input "16:00"
click at [1138, 119] on input "00:00" at bounding box center [1154, 123] width 152 height 31
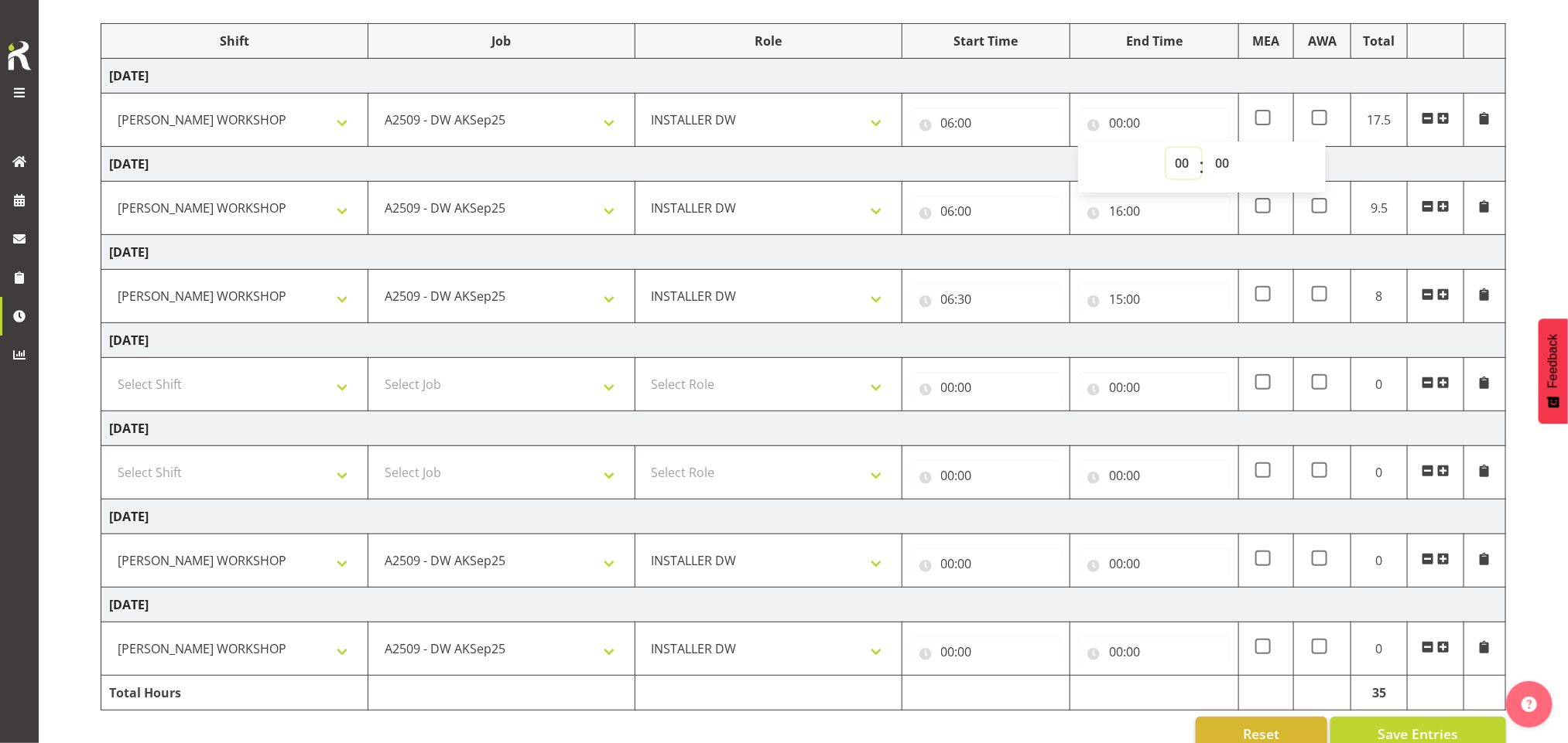
click at [1180, 167] on select "00 01 02 03 04 05 06 07 08 09 10 11 12 13 14 15 16 17 18 19 20 21 22 23" at bounding box center [1184, 163] width 35 height 31
select select "18"
click at [1167, 149] on select "00 01 02 03 04 05 06 07 08 09 10 11 12 13 14 15 16 17 18 19 20 21 22 23" at bounding box center [1184, 163] width 35 height 31
type input "18:00"
click at [1227, 168] on select "00 01 02 03 04 05 06 07 08 09 10 11 12 13 14 15 16 17 18 19 20 21 22 23 24 25 2…" at bounding box center [1224, 163] width 35 height 31
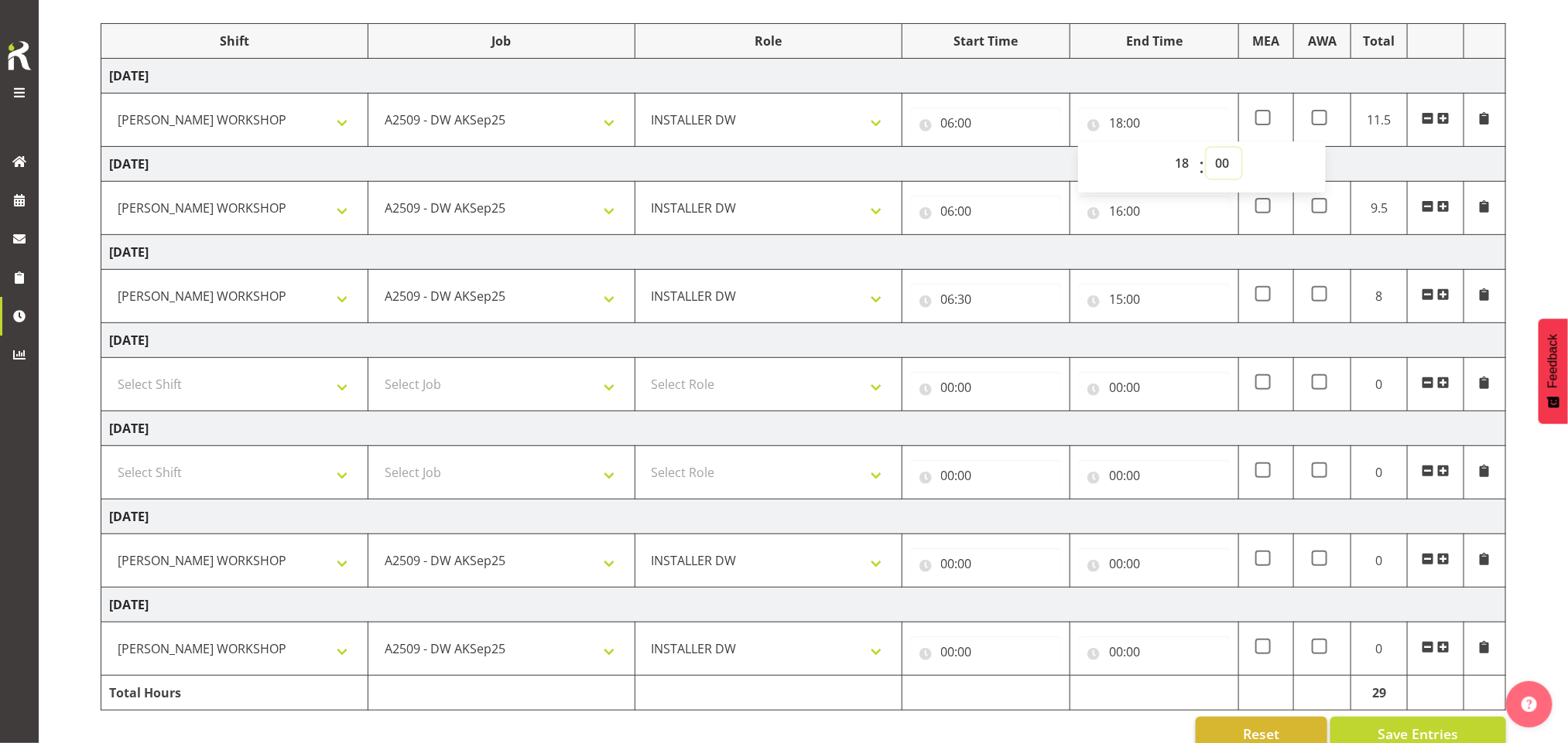
select select "30"
click at [1207, 149] on select "00 01 02 03 04 05 06 07 08 09 10 11 12 13 14 15 16 17 18 19 20 21 22 23 24 25 2…" at bounding box center [1224, 163] width 35 height 31
type input "18:30"
click at [1264, 124] on span at bounding box center [1263, 117] width 15 height 15
click at [1264, 123] on input "checkbox" at bounding box center [1260, 118] width 10 height 10
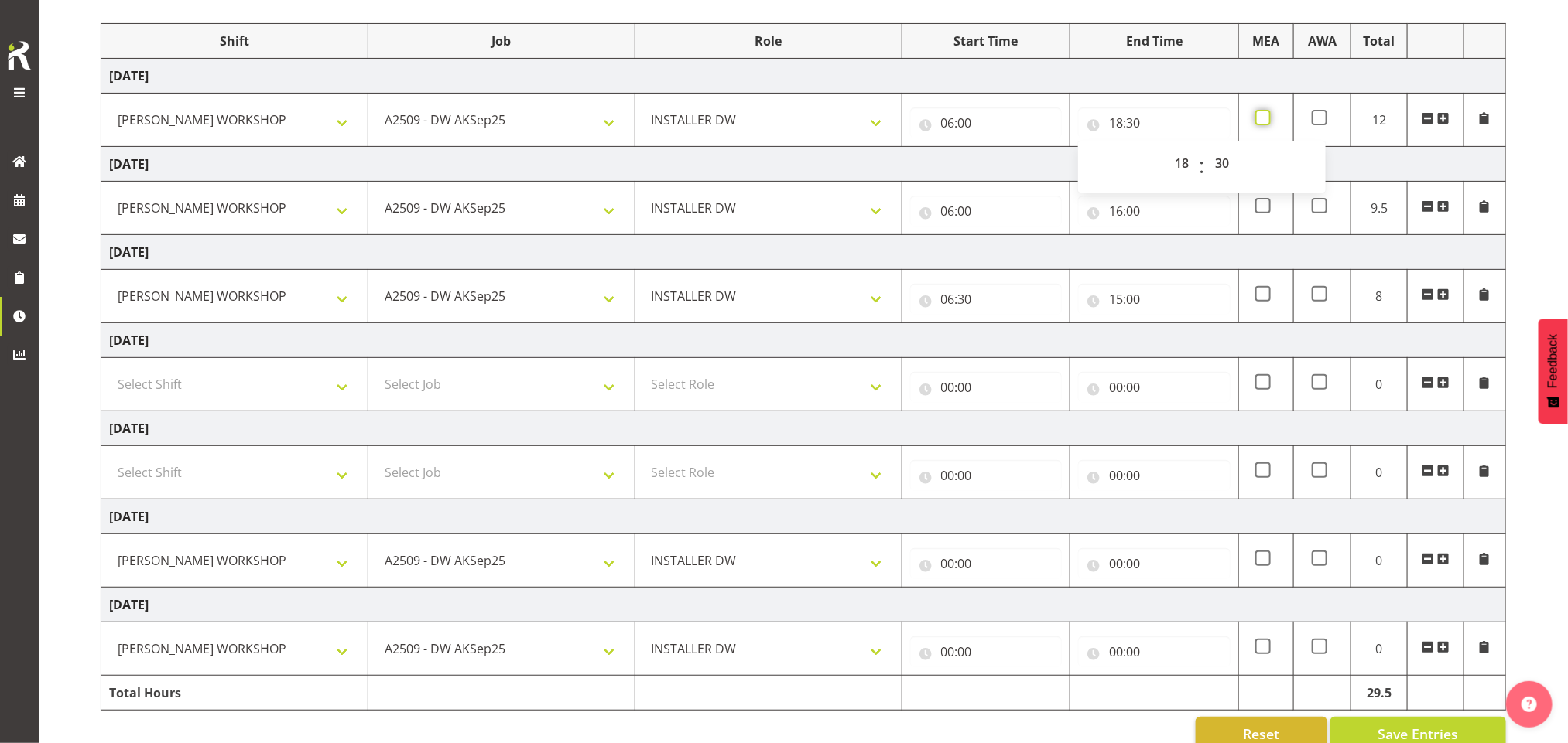
checkbox input "true"
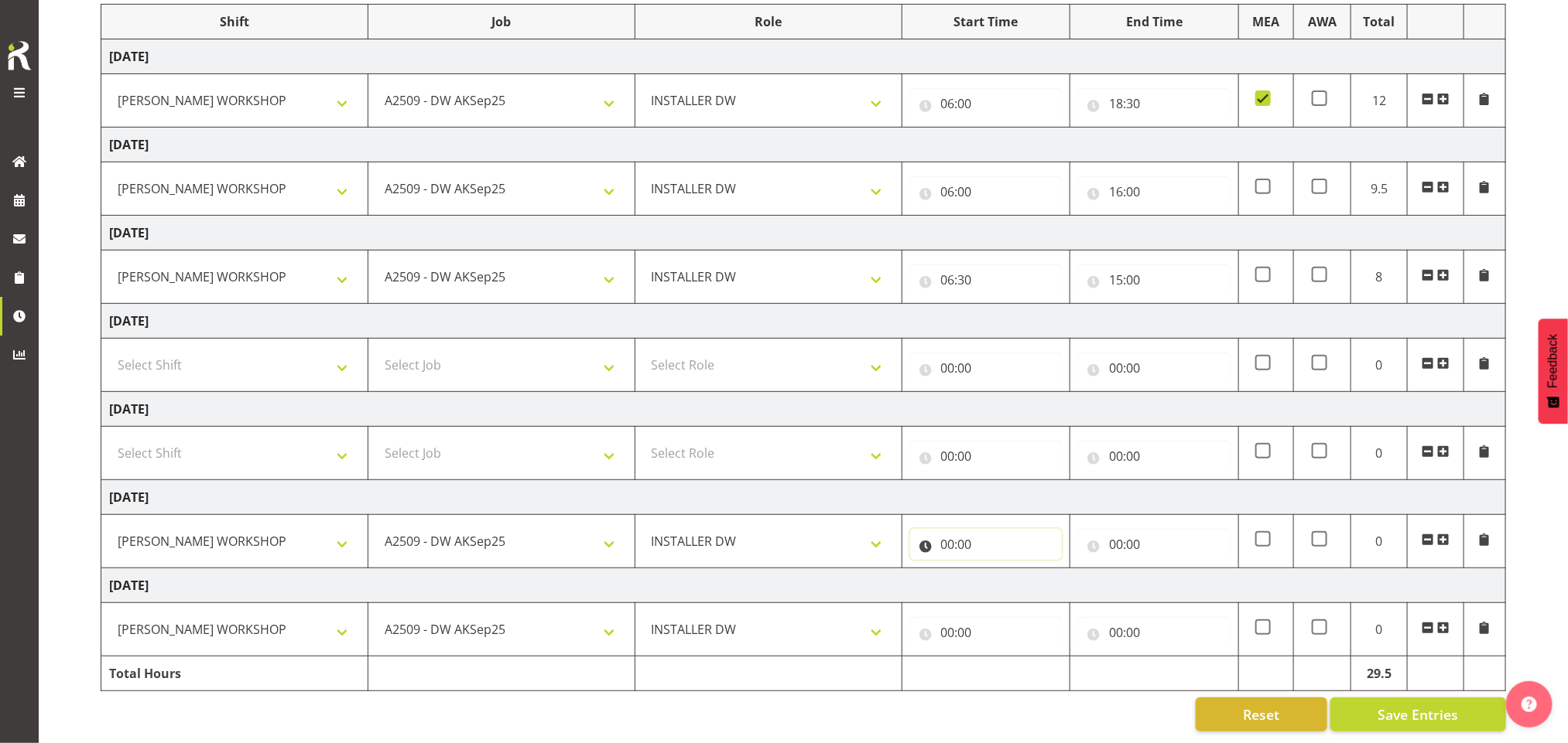
click at [954, 529] on input "00:00" at bounding box center [986, 544] width 152 height 31
click at [1008, 569] on select "00 01 02 03 04 05 06 07 08 09 10 11 12 13 14 15 16 17 18 19 20 21 22 23" at bounding box center [1015, 585] width 35 height 31
select select "6"
click at [998, 569] on select "00 01 02 03 04 05 06 07 08 09 10 11 12 13 14 15 16 17 18 19 20 21 22 23" at bounding box center [1015, 585] width 35 height 31
type input "06:00"
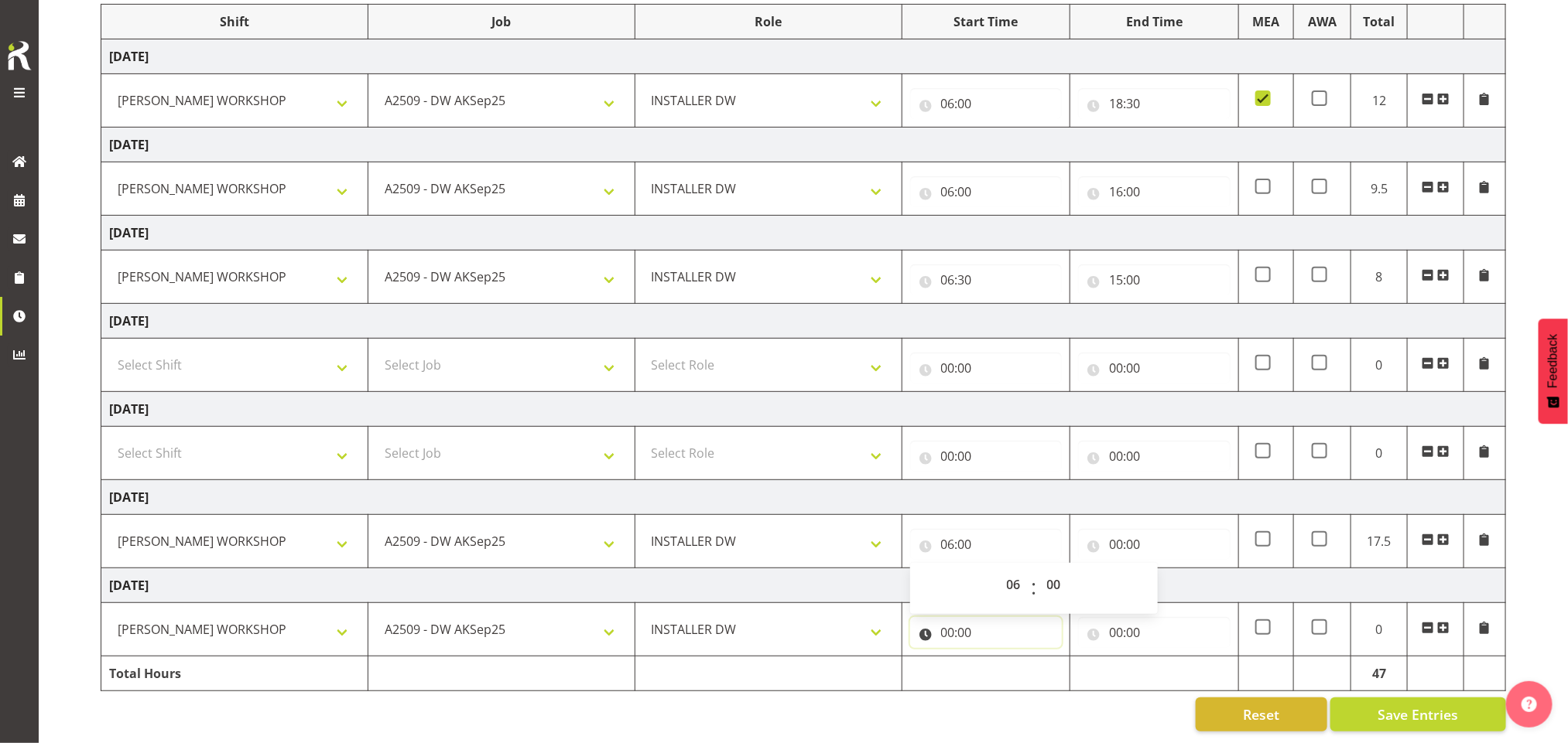
click at [957, 617] on input "00:00" at bounding box center [986, 632] width 152 height 31
click at [1010, 658] on select "00 01 02 03 04 05 06 07 08 09 10 11 12 13 14 15 16 17 18 19 20 21 22 23" at bounding box center [1015, 673] width 35 height 31
select select "6"
click at [998, 658] on select "00 01 02 03 04 05 06 07 08 09 10 11 12 13 14 15 16 17 18 19 20 21 22 23" at bounding box center [1015, 673] width 35 height 31
type input "06:00"
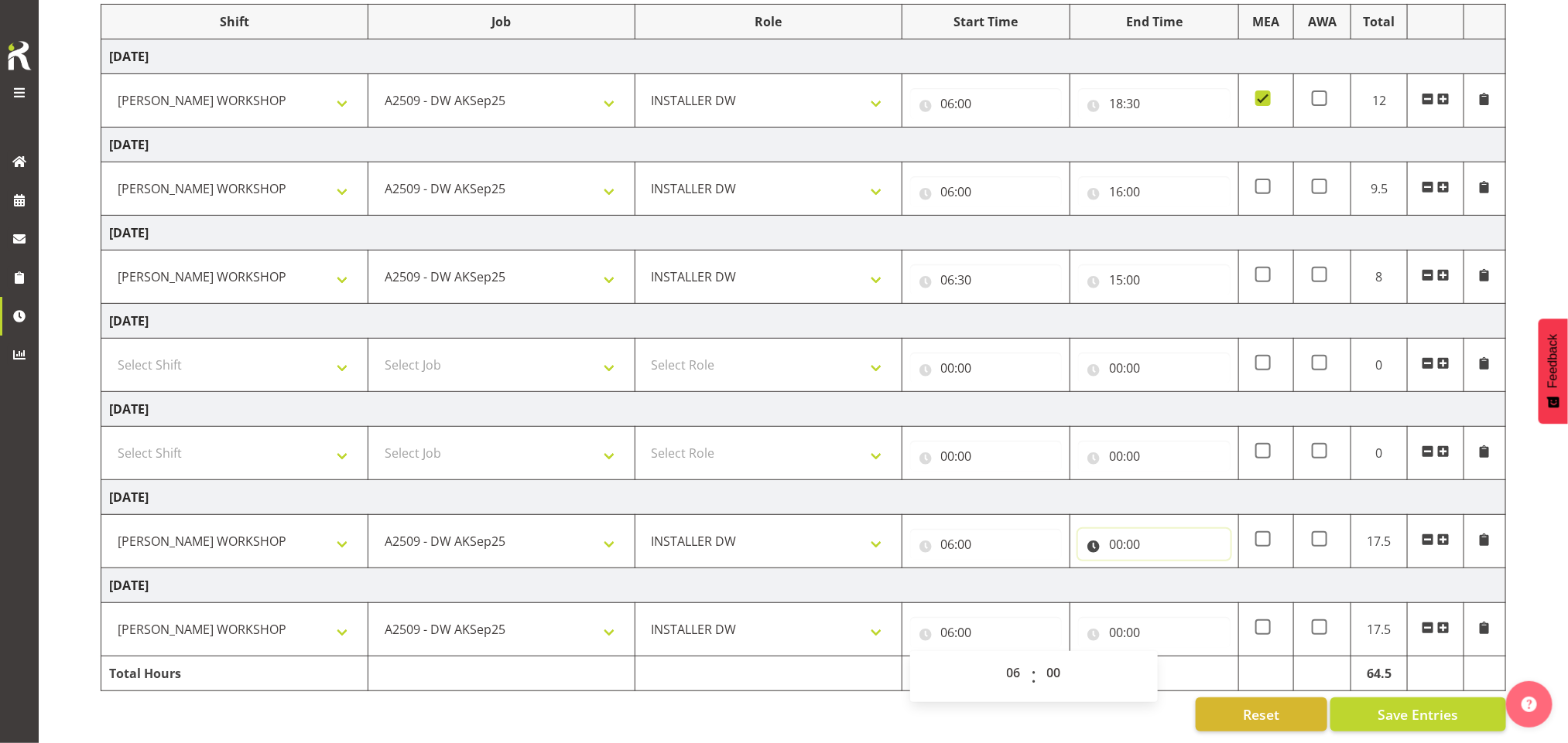
click at [1126, 532] on input "00:00" at bounding box center [1154, 544] width 152 height 31
click at [1185, 569] on select "00 01 02 03 04 05 06 07 08 09 10 11 12 13 14 15 16 17 18 19 20 21 22 23" at bounding box center [1184, 585] width 35 height 31
select select "19"
click at [1167, 569] on select "00 01 02 03 04 05 06 07 08 09 10 11 12 13 14 15 16 17 18 19 20 21 22 23" at bounding box center [1184, 585] width 35 height 31
type input "19:00"
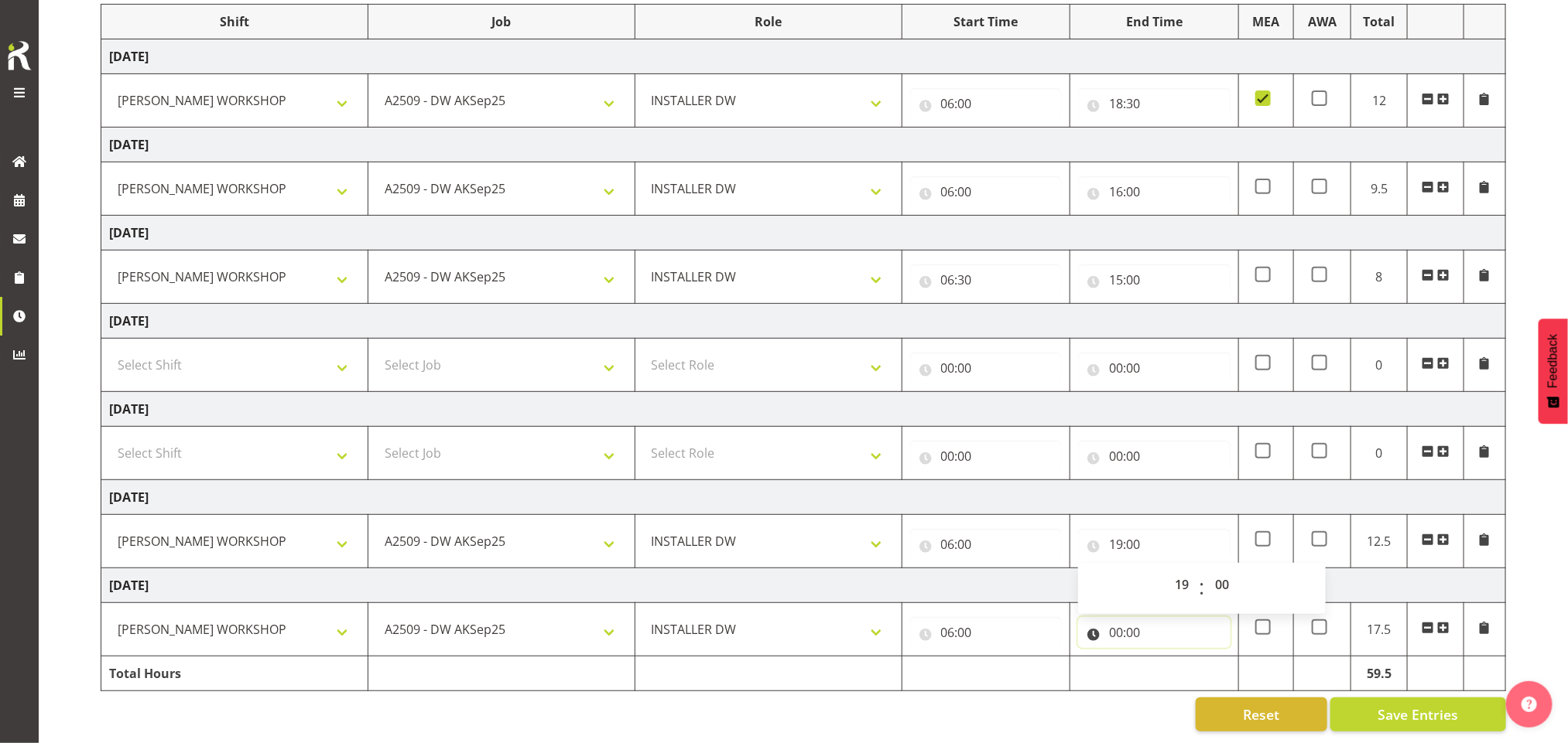
click at [1122, 617] on input "00:00" at bounding box center [1154, 632] width 152 height 31
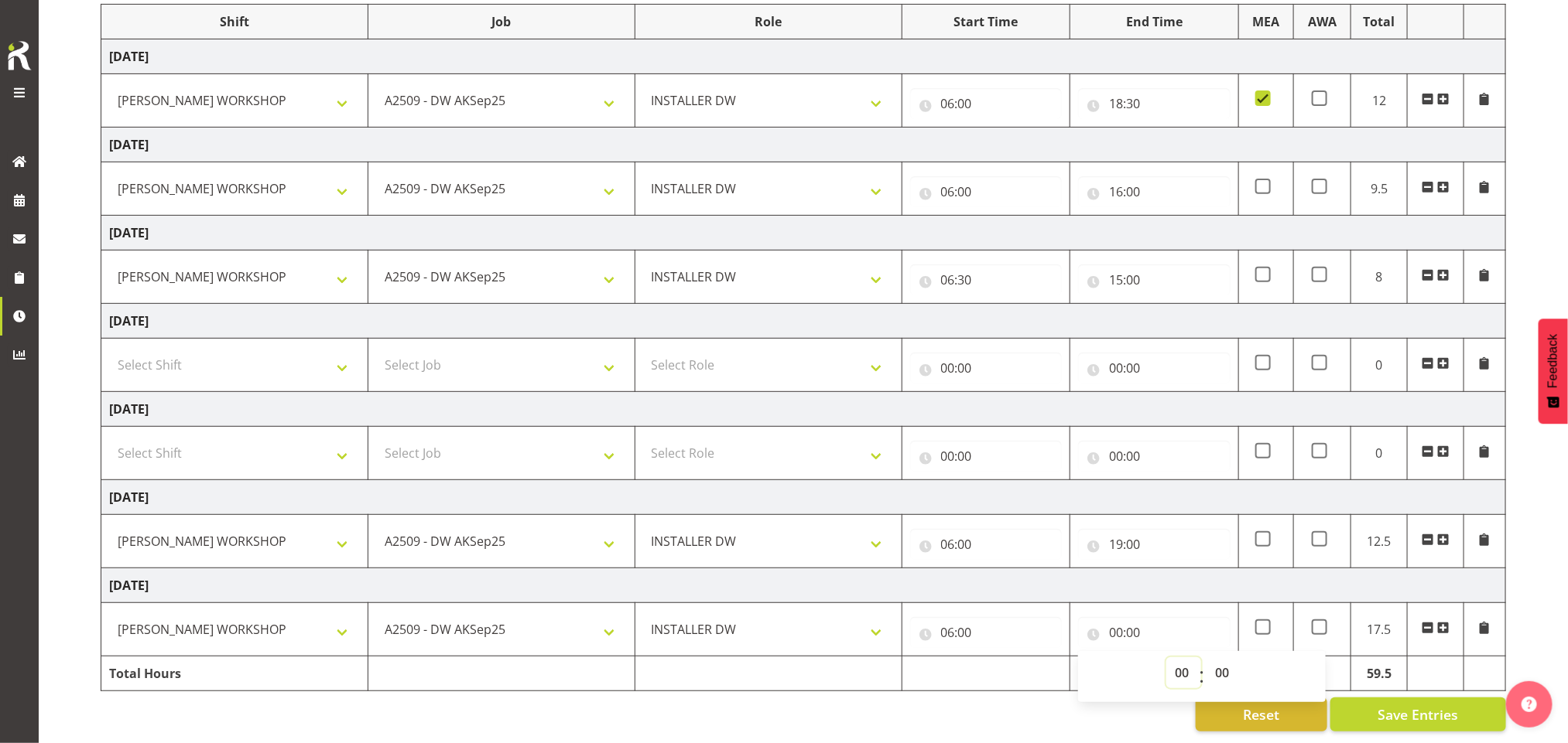
click at [1183, 658] on select "00 01 02 03 04 05 06 07 08 09 10 11 12 13 14 15 16 17 18 19 20 21 22 23" at bounding box center [1184, 673] width 35 height 31
select select "18"
click at [1167, 658] on select "00 01 02 03 04 05 06 07 08 09 10 11 12 13 14 15 16 17 18 19 20 21 22 23" at bounding box center [1184, 673] width 35 height 31
type input "18:00"
click at [1264, 620] on span at bounding box center [1263, 627] width 15 height 15
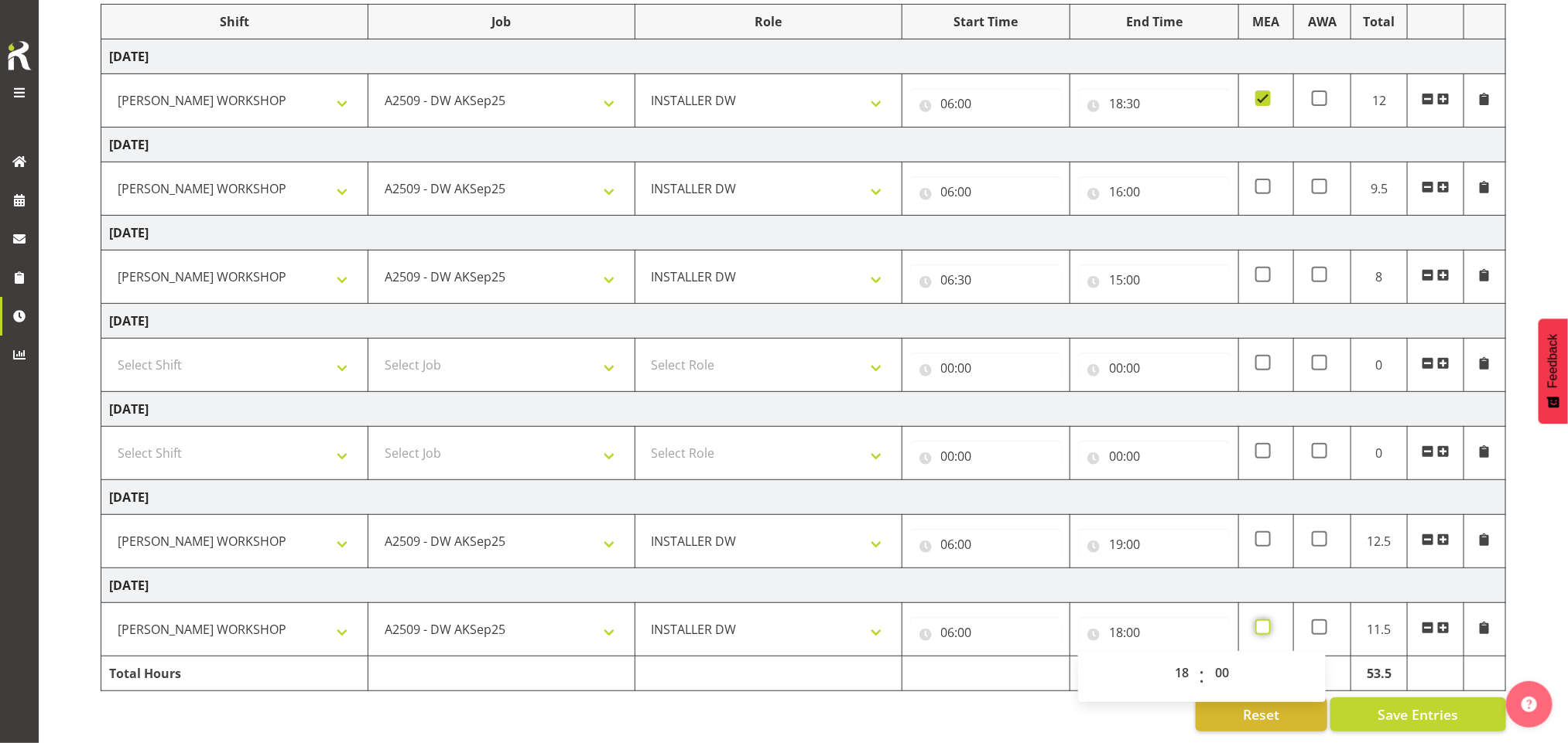
click at [1264, 622] on input "checkbox" at bounding box center [1260, 627] width 10 height 10
checkbox input "true"
click at [1261, 532] on span at bounding box center [1263, 539] width 15 height 15
click at [1261, 534] on input "checkbox" at bounding box center [1260, 539] width 10 height 10
checkbox input "true"
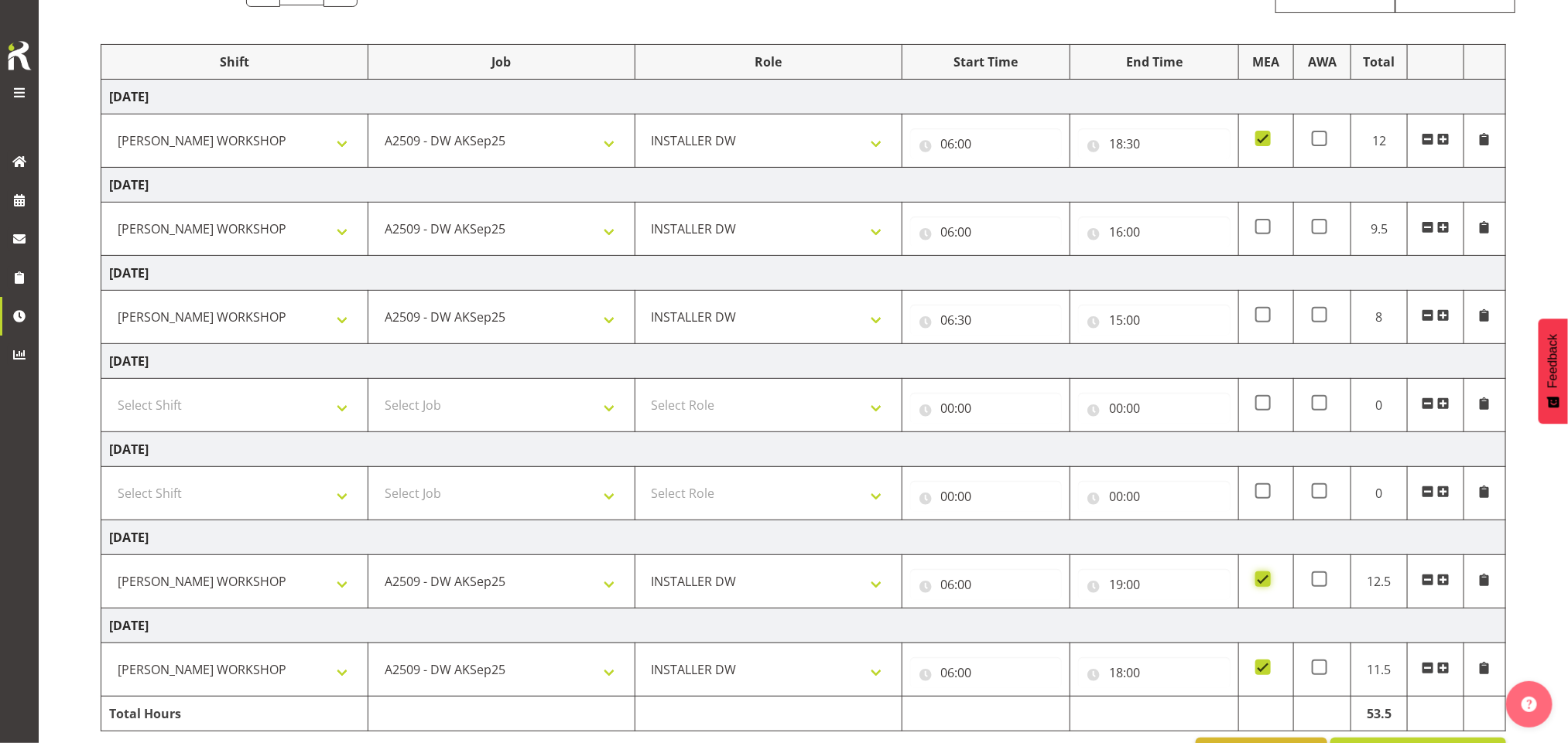
scroll to position [163, 0]
click at [1122, 235] on input "16:00" at bounding box center [1154, 234] width 152 height 31
click at [1175, 277] on select "00 01 02 03 04 05 06 07 08 09 10 11 12 13 14 15 16 17 18 19 20 21 22 23" at bounding box center [1184, 274] width 35 height 31
select select "17"
click at [1167, 262] on select "00 01 02 03 04 05 06 07 08 09 10 11 12 13 14 15 16 17 18 19 20 21 22 23" at bounding box center [1184, 274] width 35 height 31
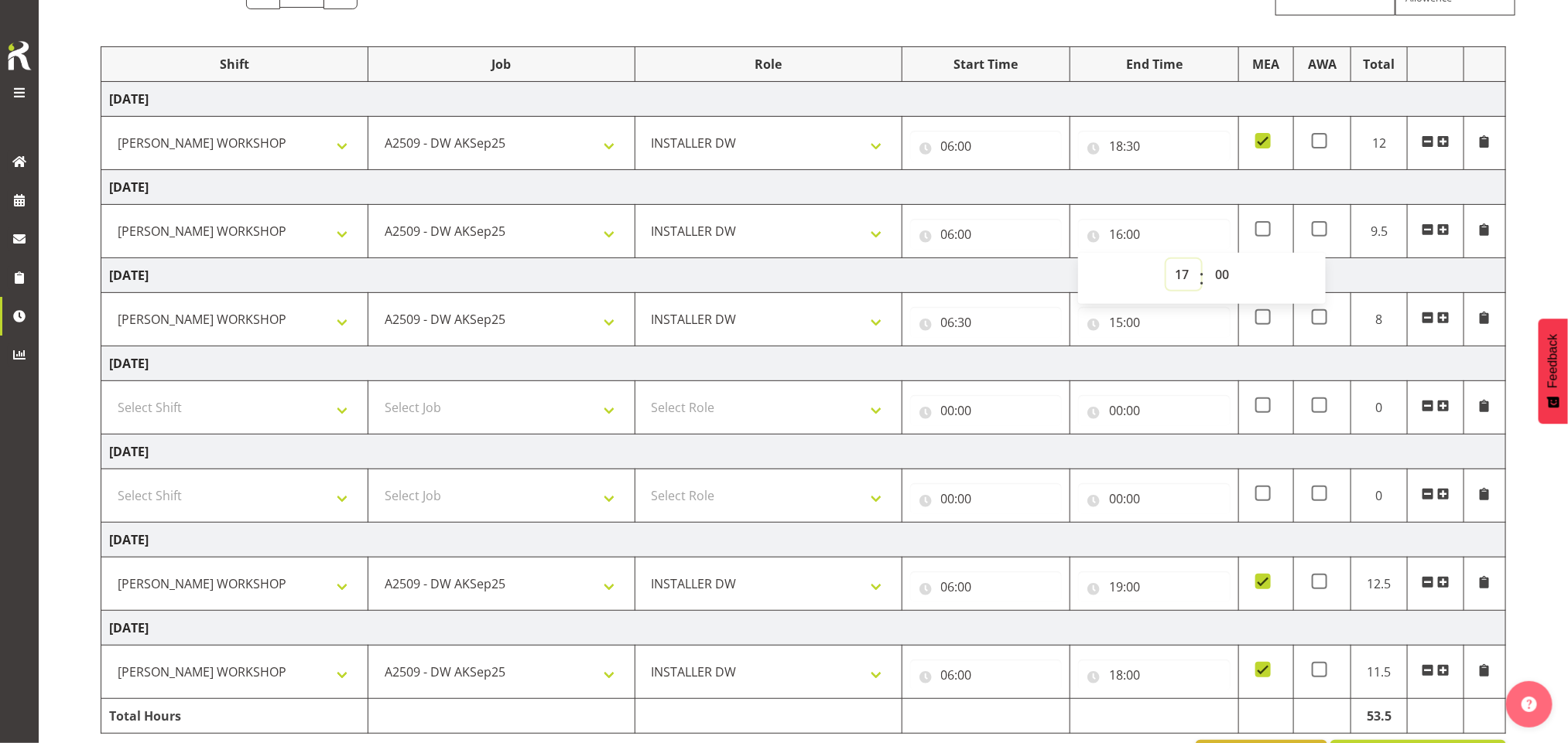
type input "17:00"
click at [1264, 228] on span at bounding box center [1263, 228] width 15 height 15
click at [1264, 228] on input "checkbox" at bounding box center [1260, 228] width 10 height 10
checkbox input "true"
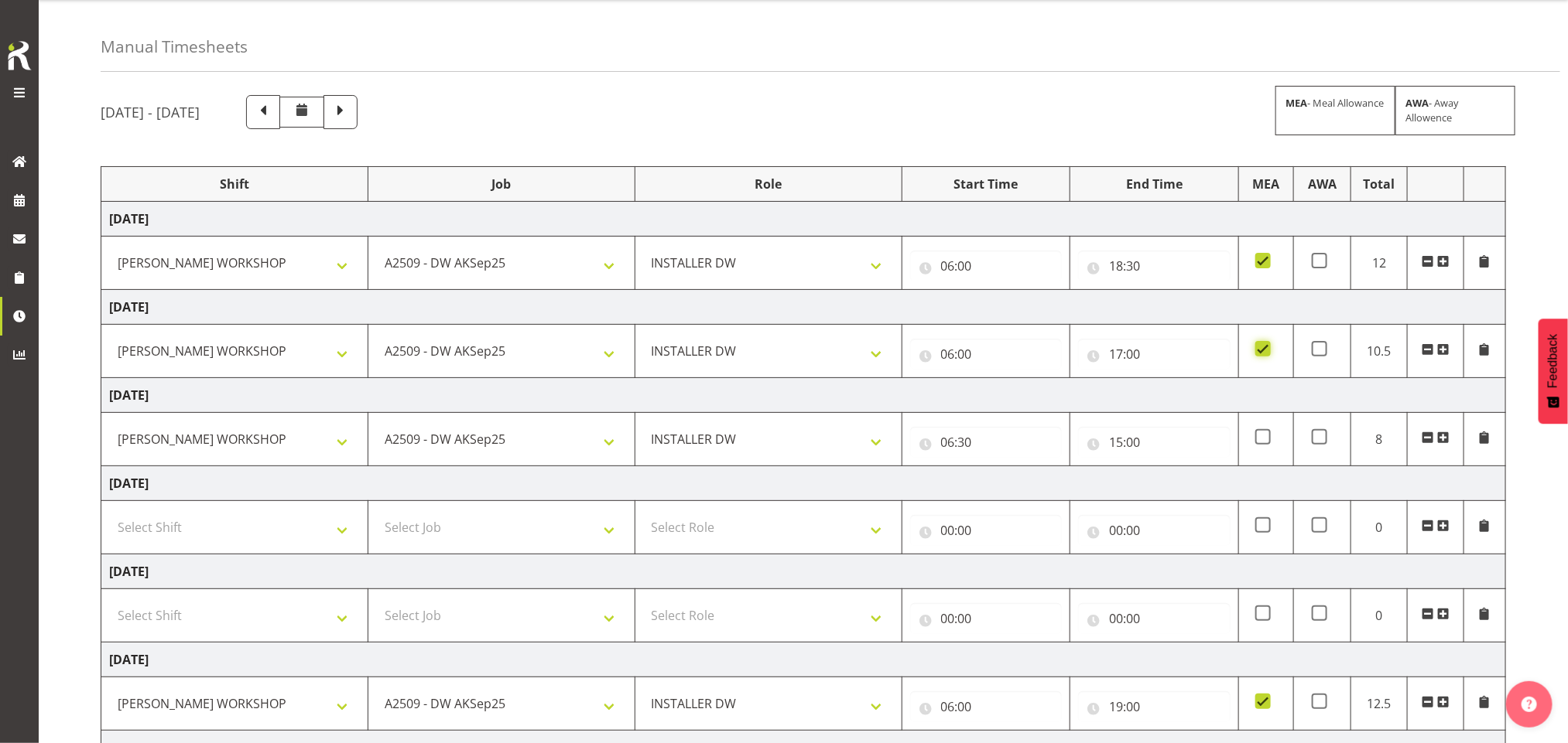
scroll to position [228, 0]
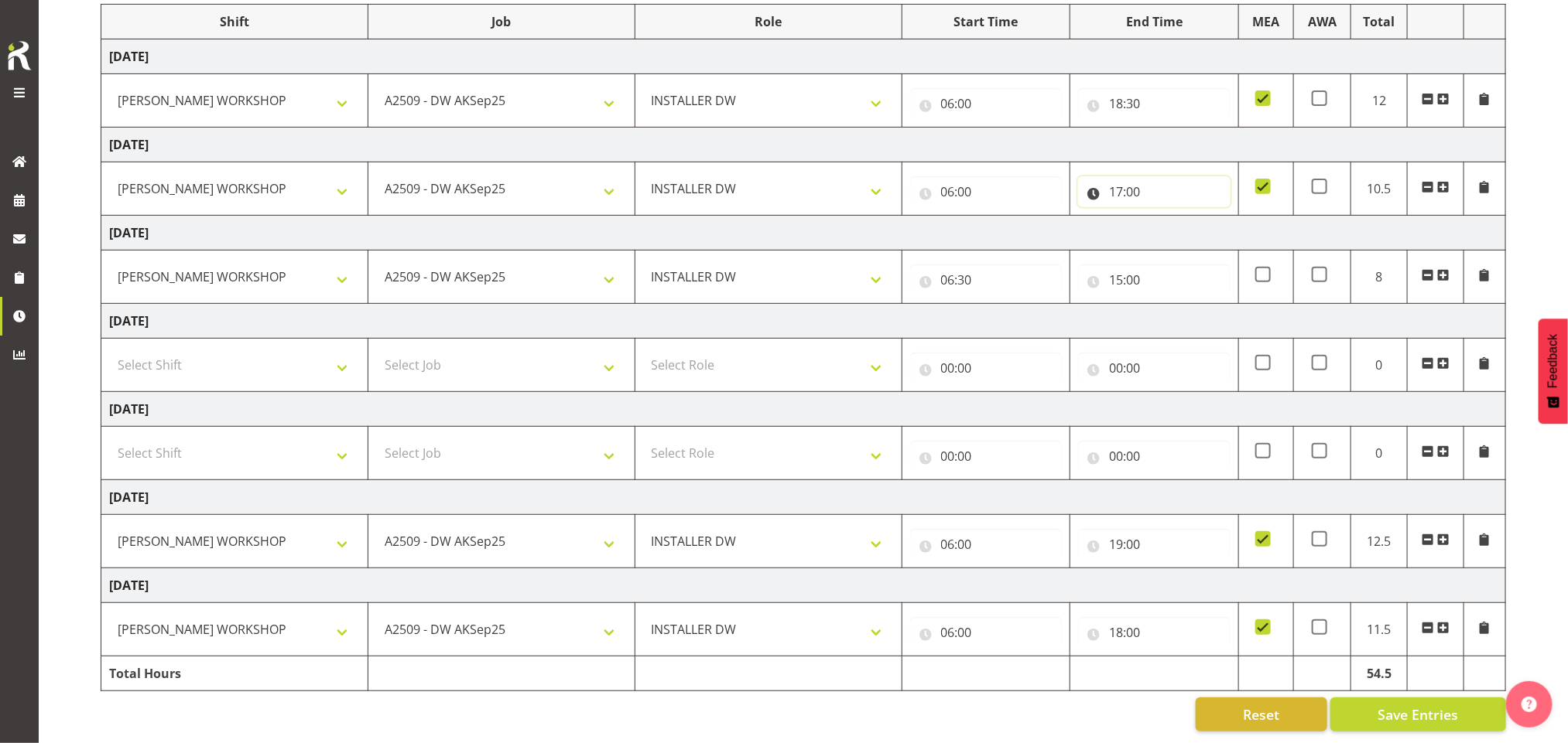
click at [1124, 176] on input "17:00" at bounding box center [1154, 192] width 152 height 31
click at [1180, 217] on select "00 01 02 03 04 05 06 07 08 09 10 11 12 13 14 15 16 17 18 19 20 21 22 23" at bounding box center [1184, 232] width 35 height 31
select select "16"
click at [1167, 217] on select "00 01 02 03 04 05 06 07 08 09 10 11 12 13 14 15 16 17 18 19 20 21 22 23" at bounding box center [1184, 232] width 35 height 31
type input "16:00"
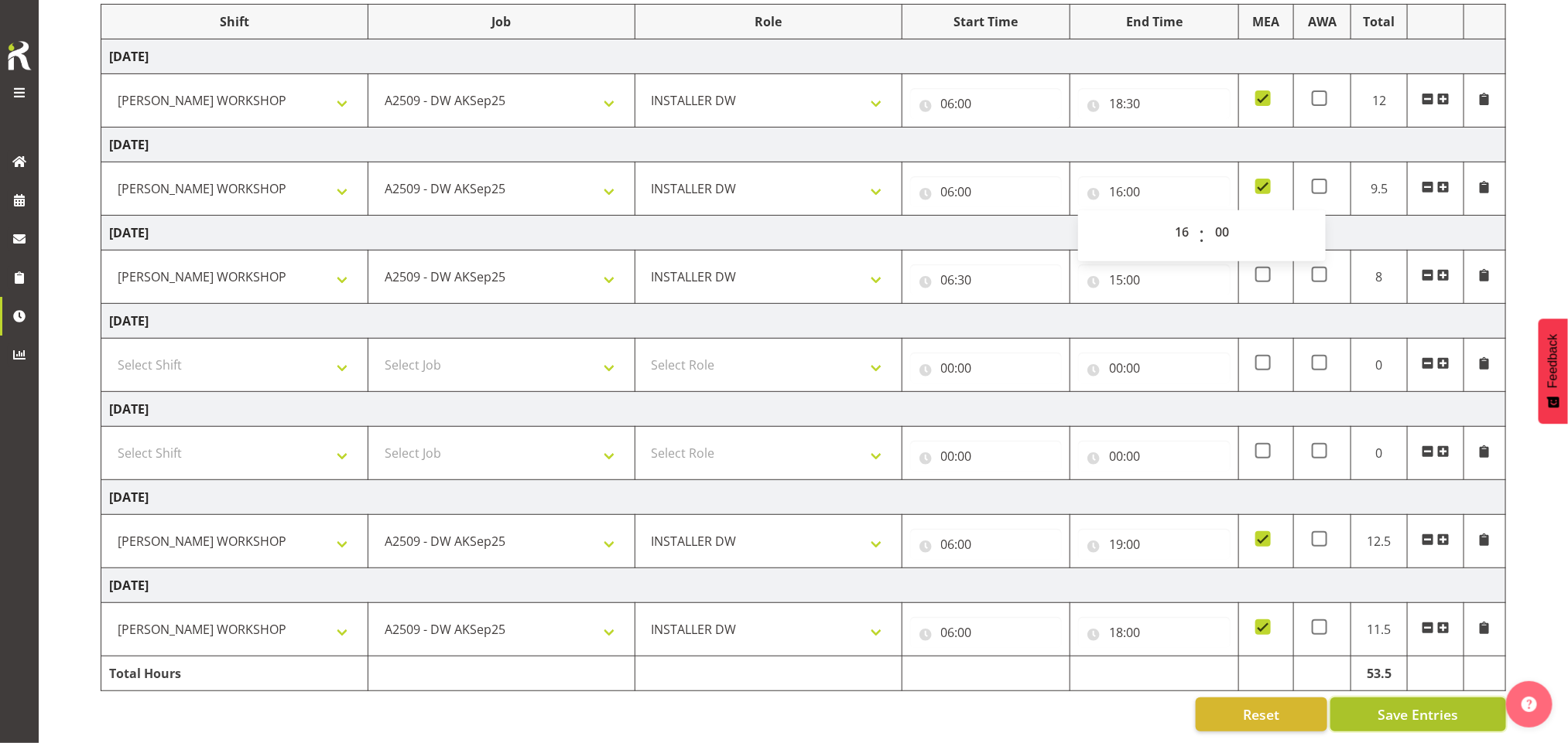
click at [1445, 704] on span "Save Entries" at bounding box center [1418, 714] width 80 height 20
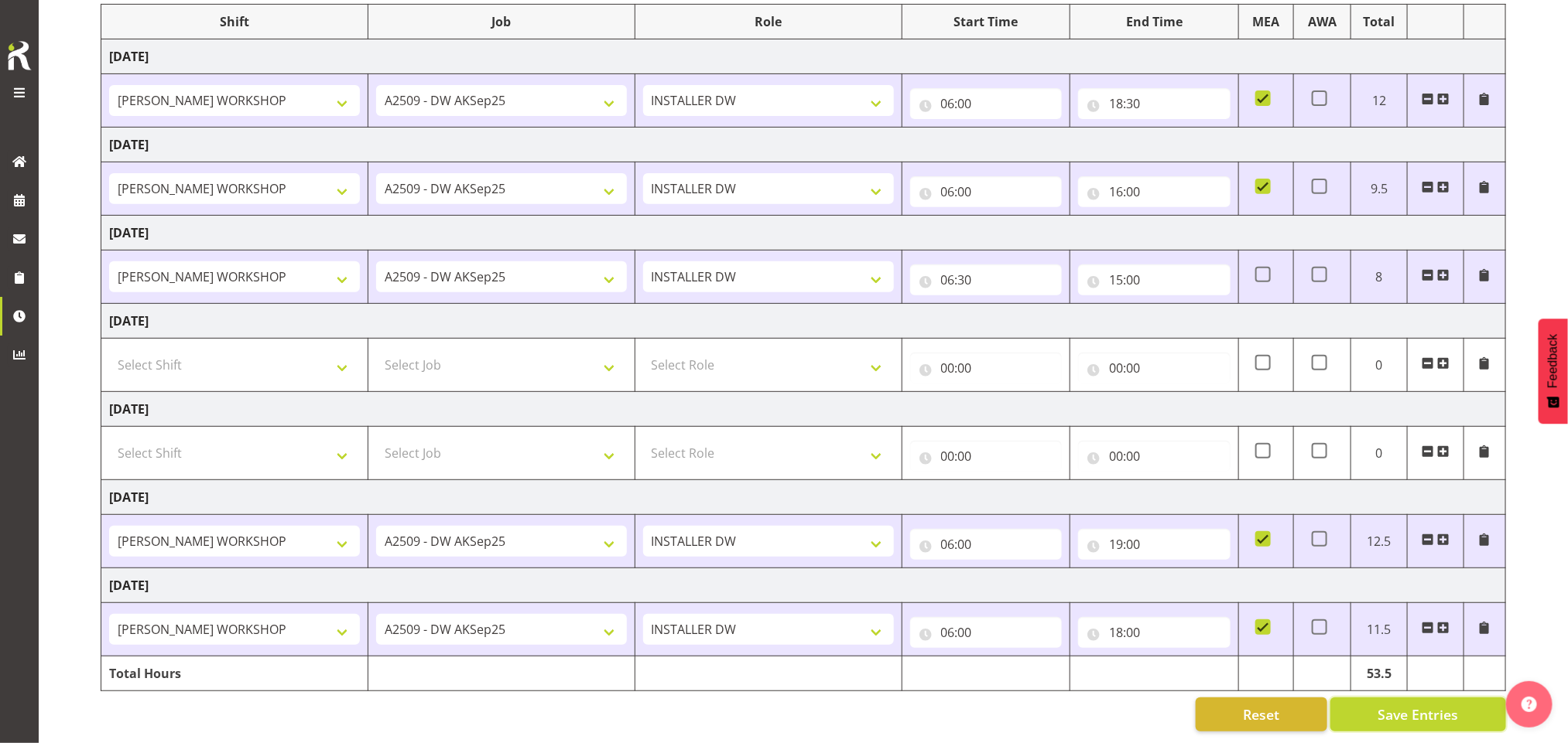
scroll to position [0, 0]
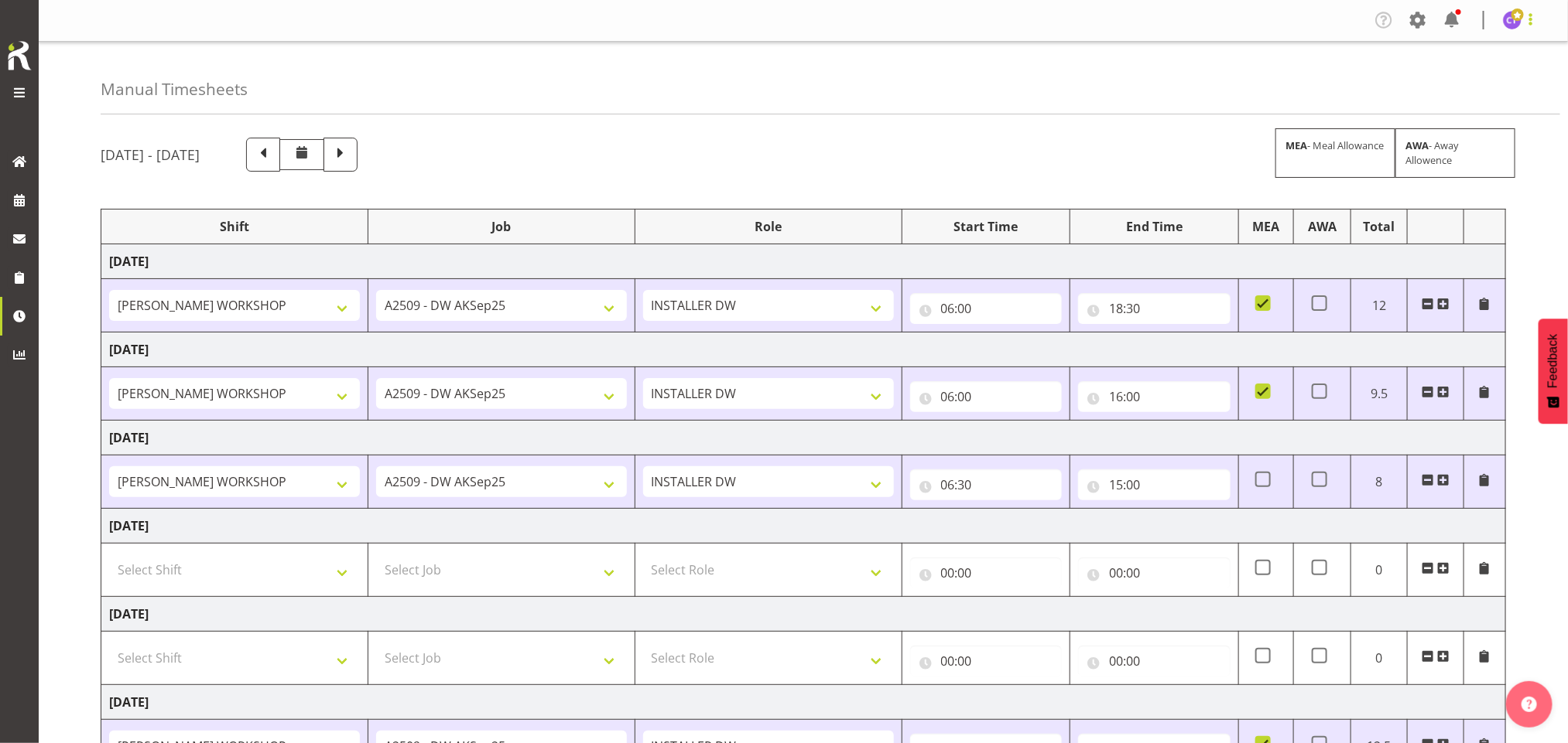
click at [1528, 14] on span at bounding box center [1531, 19] width 19 height 19
click at [1440, 70] on link "Log Out" at bounding box center [1465, 81] width 149 height 28
